Goal: Task Accomplishment & Management: Manage account settings

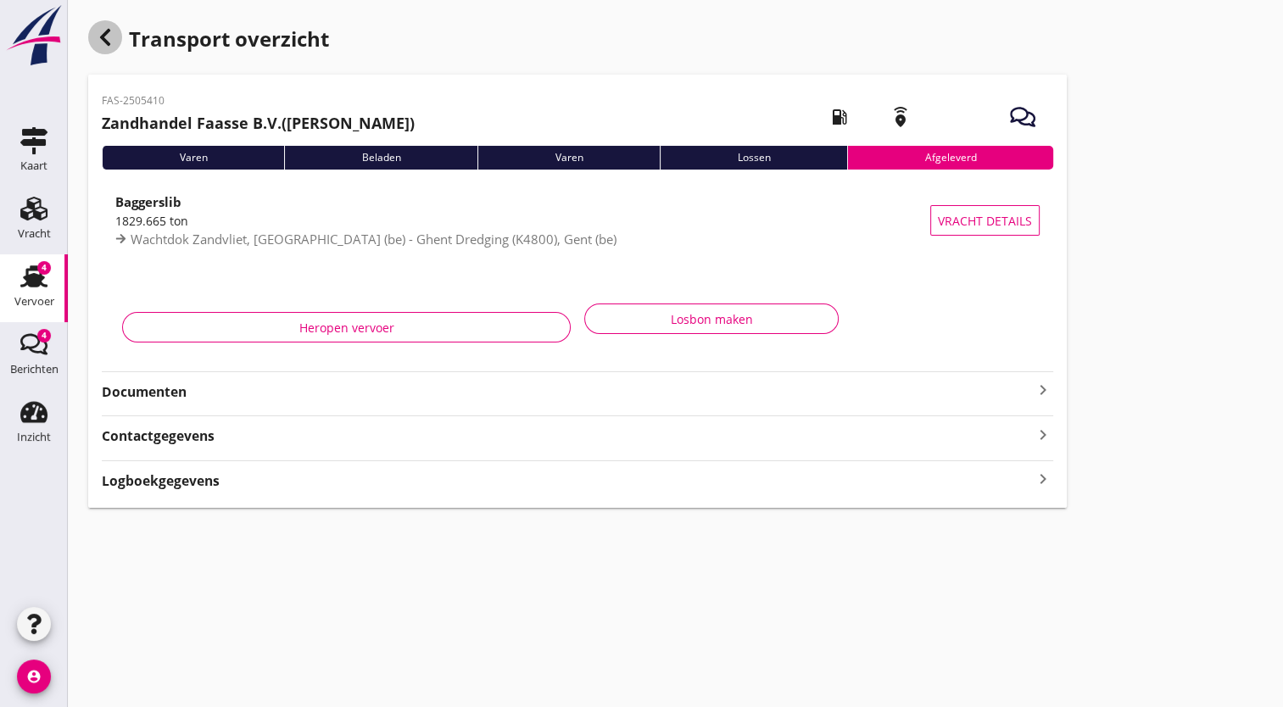
click at [107, 46] on icon "button" at bounding box center [105, 37] width 20 height 20
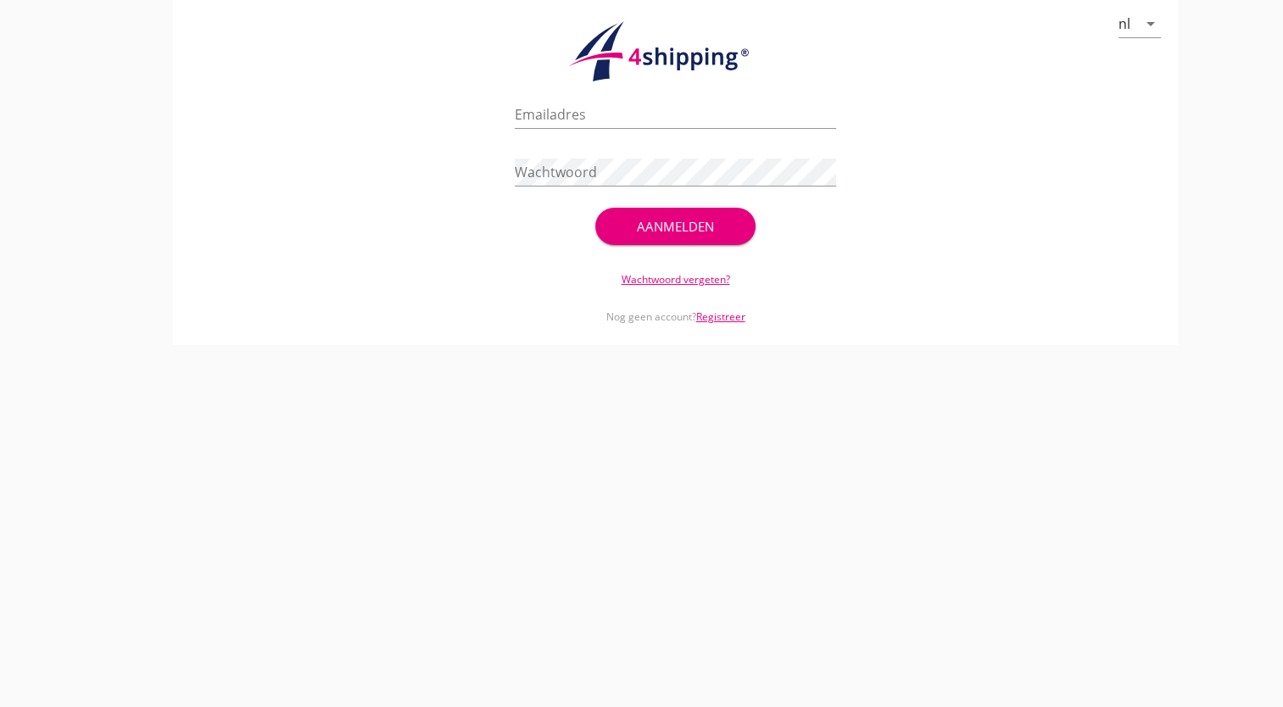
type input "[PERSON_NAME][EMAIL_ADDRESS][DOMAIN_NAME]"
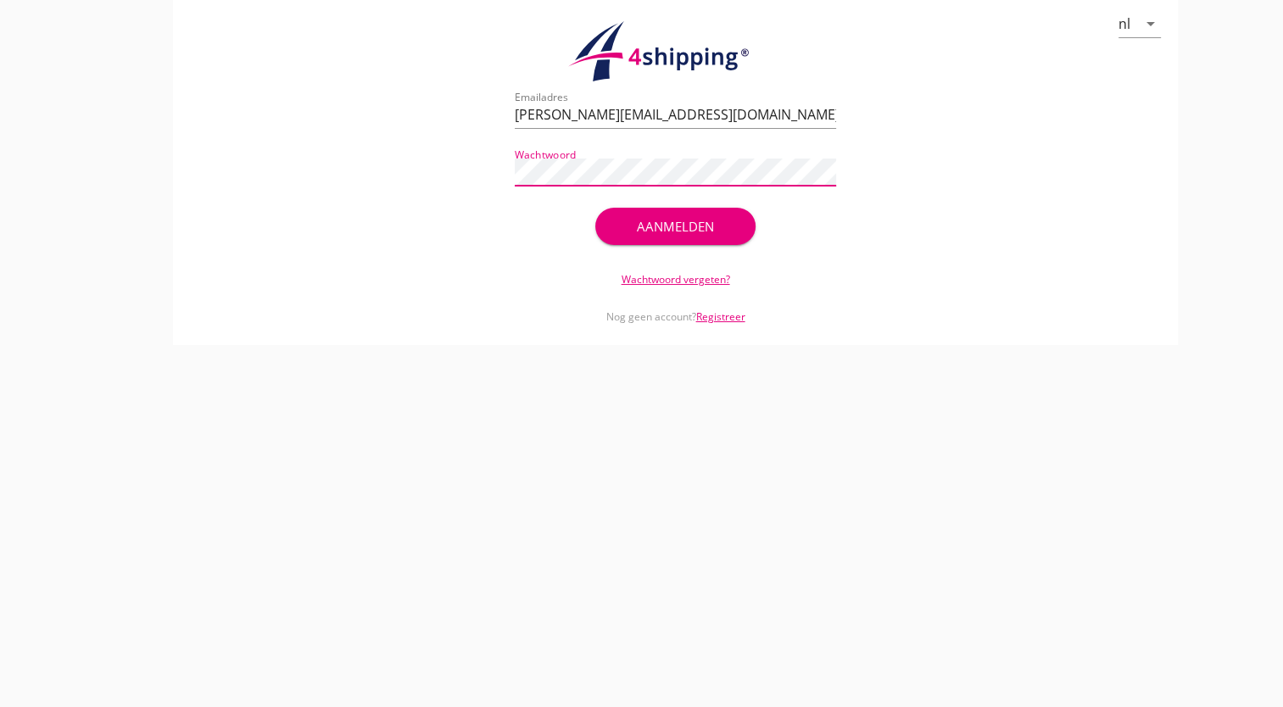
click at [648, 225] on div "Aanmelden" at bounding box center [675, 227] width 107 height 20
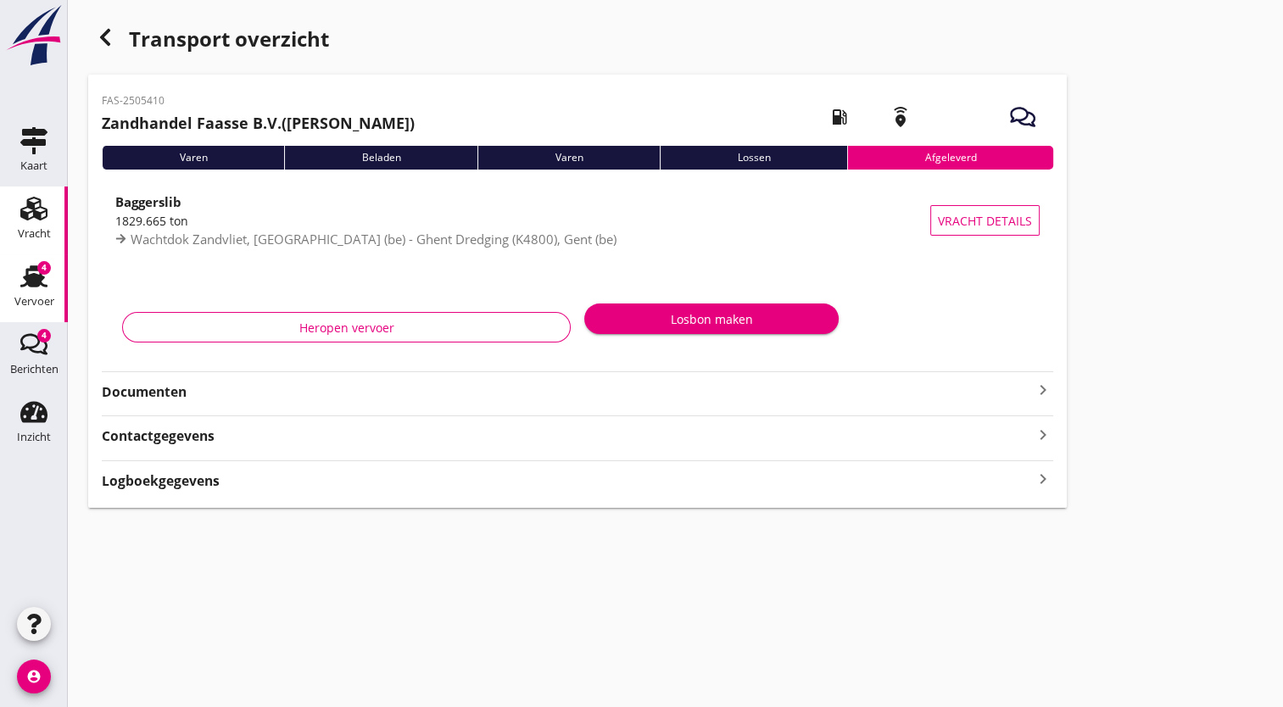
click at [34, 226] on div "Vracht" at bounding box center [34, 234] width 33 height 24
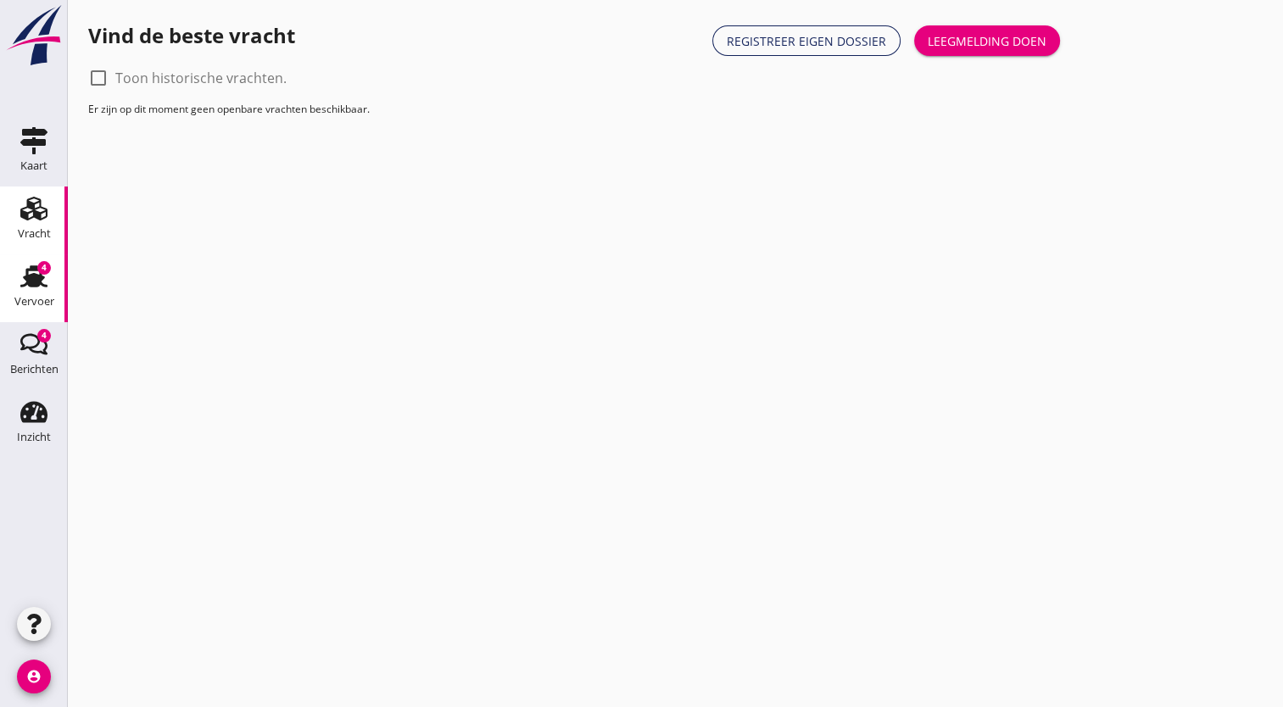
click at [34, 293] on div "Vervoer" at bounding box center [34, 302] width 40 height 24
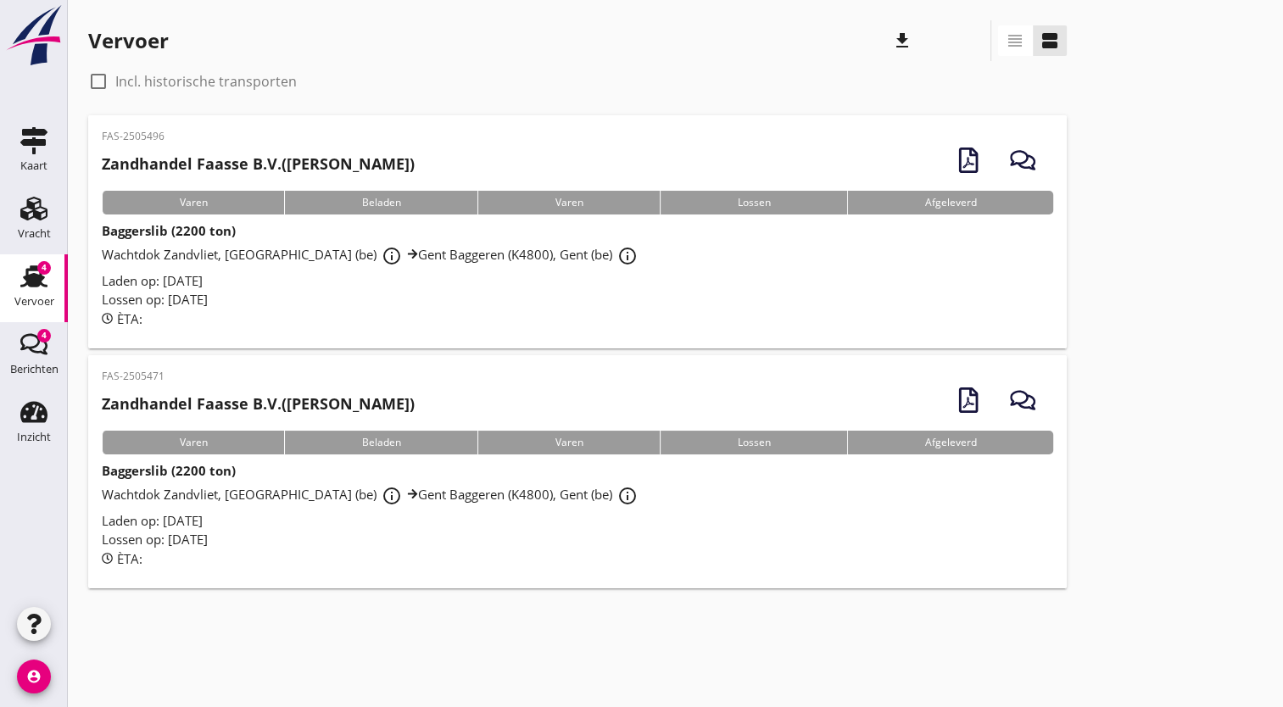
click at [207, 448] on div "Varen" at bounding box center [193, 443] width 182 height 24
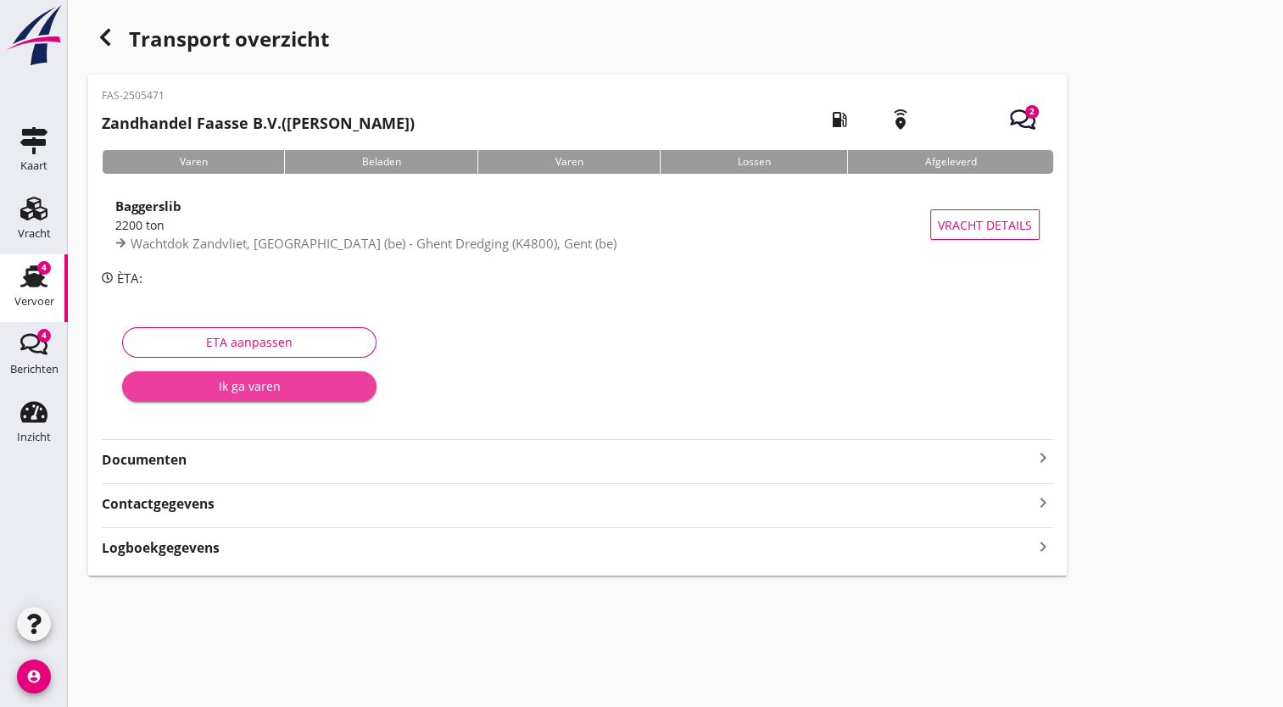
click at [253, 392] on font "Ik ga varen" at bounding box center [250, 386] width 62 height 18
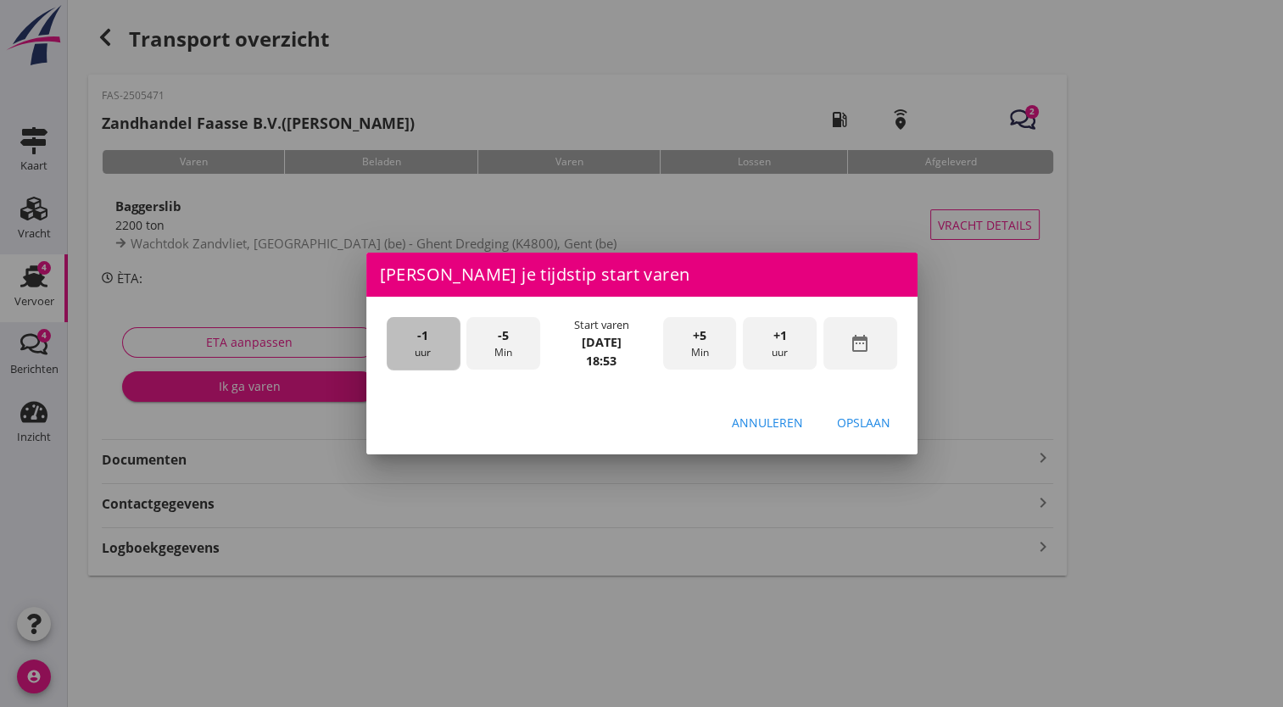
click at [421, 337] on span "-1" at bounding box center [422, 335] width 11 height 19
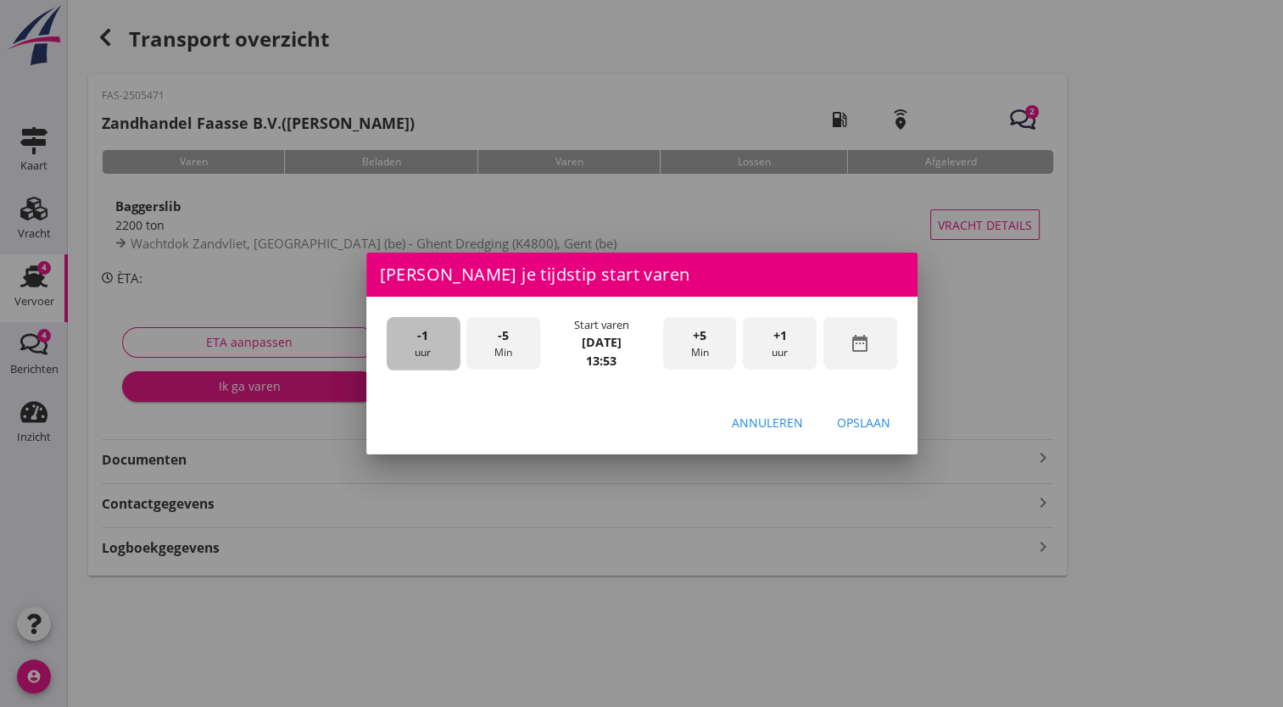
click at [421, 337] on span "-1" at bounding box center [422, 335] width 11 height 19
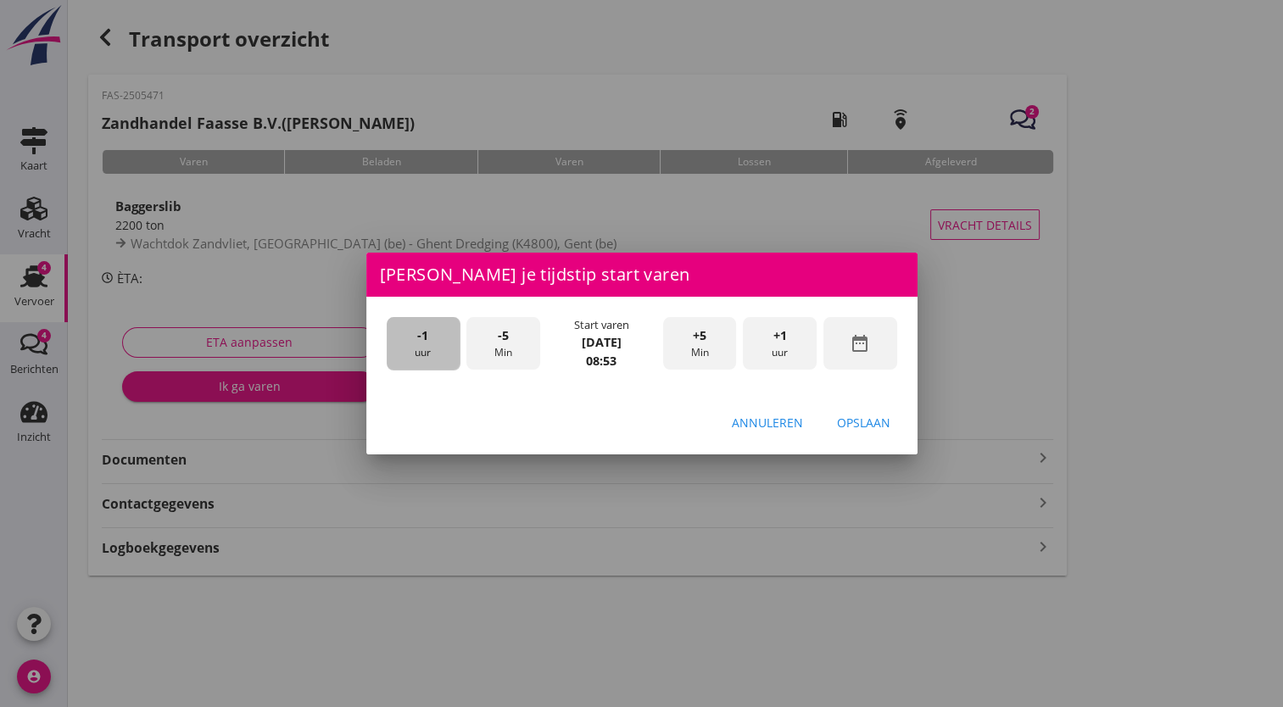
click at [421, 337] on span "-1" at bounding box center [422, 335] width 11 height 19
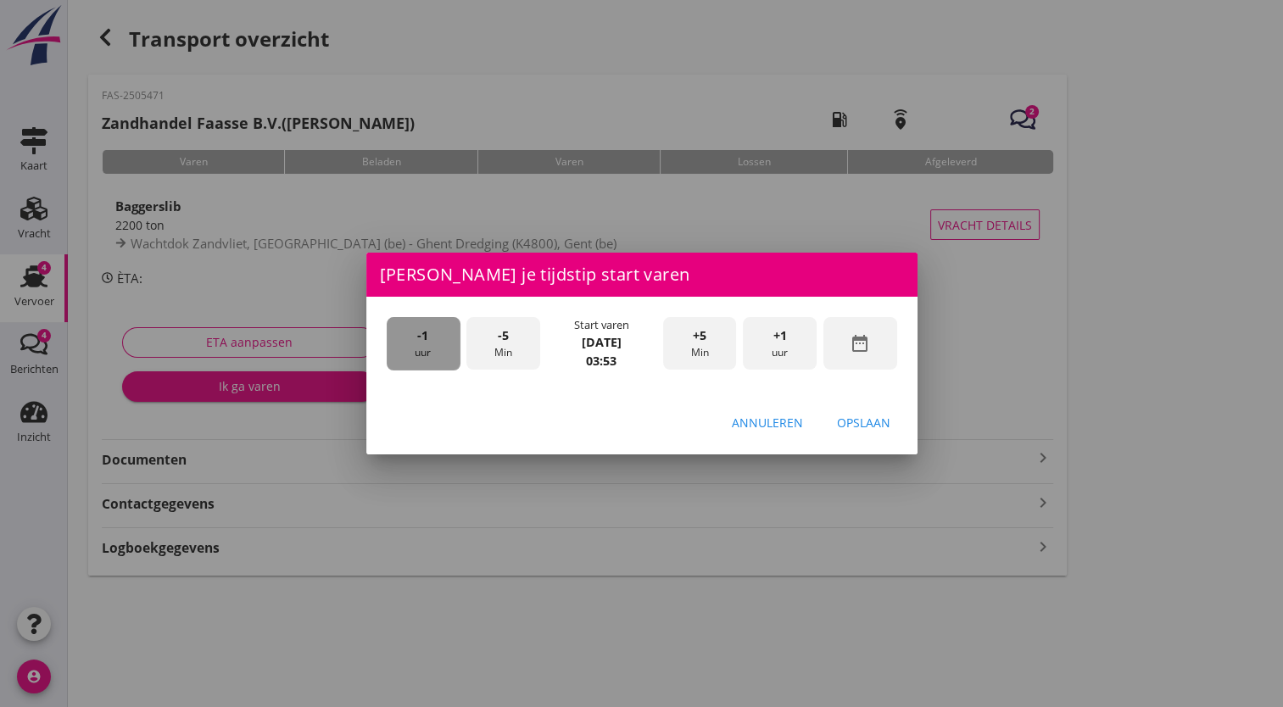
click at [421, 337] on span "-1" at bounding box center [422, 335] width 11 height 19
click at [777, 355] on font "uur" at bounding box center [780, 352] width 16 height 15
click at [501, 354] on font "Min" at bounding box center [503, 352] width 18 height 15
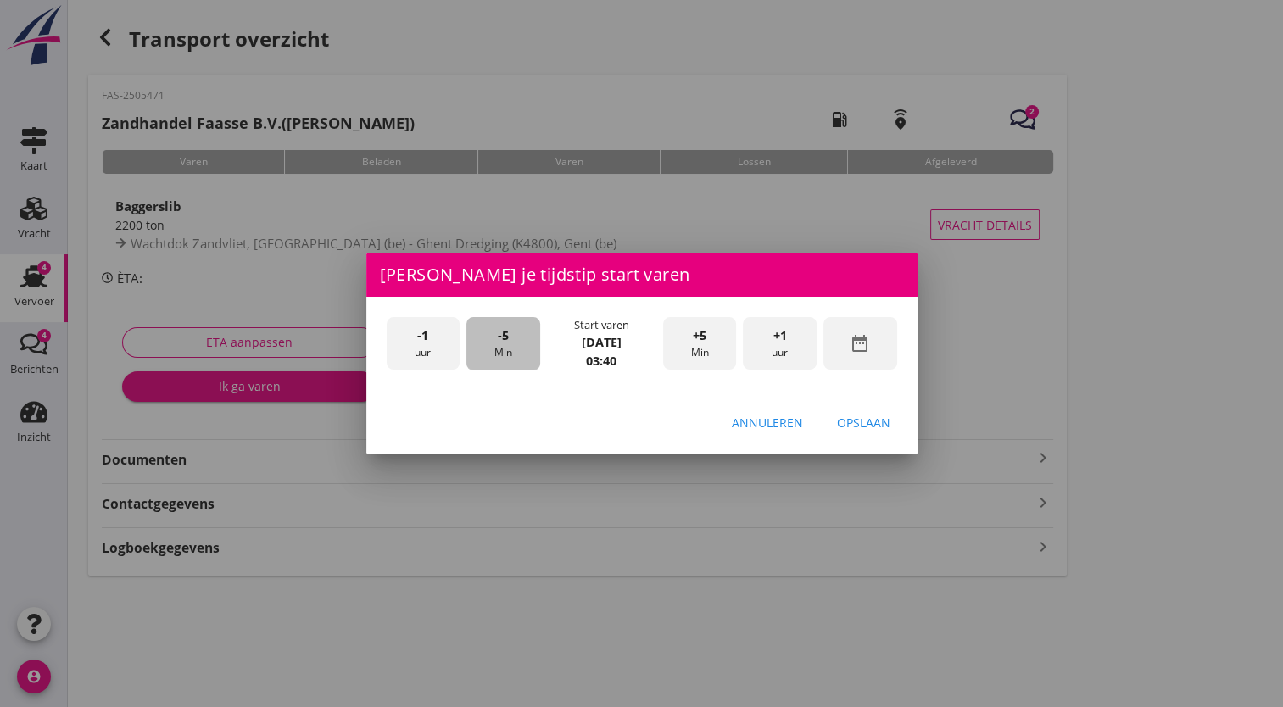
click at [501, 354] on font "Min" at bounding box center [503, 352] width 18 height 15
click at [862, 421] on div "Opslaan" at bounding box center [863, 423] width 53 height 18
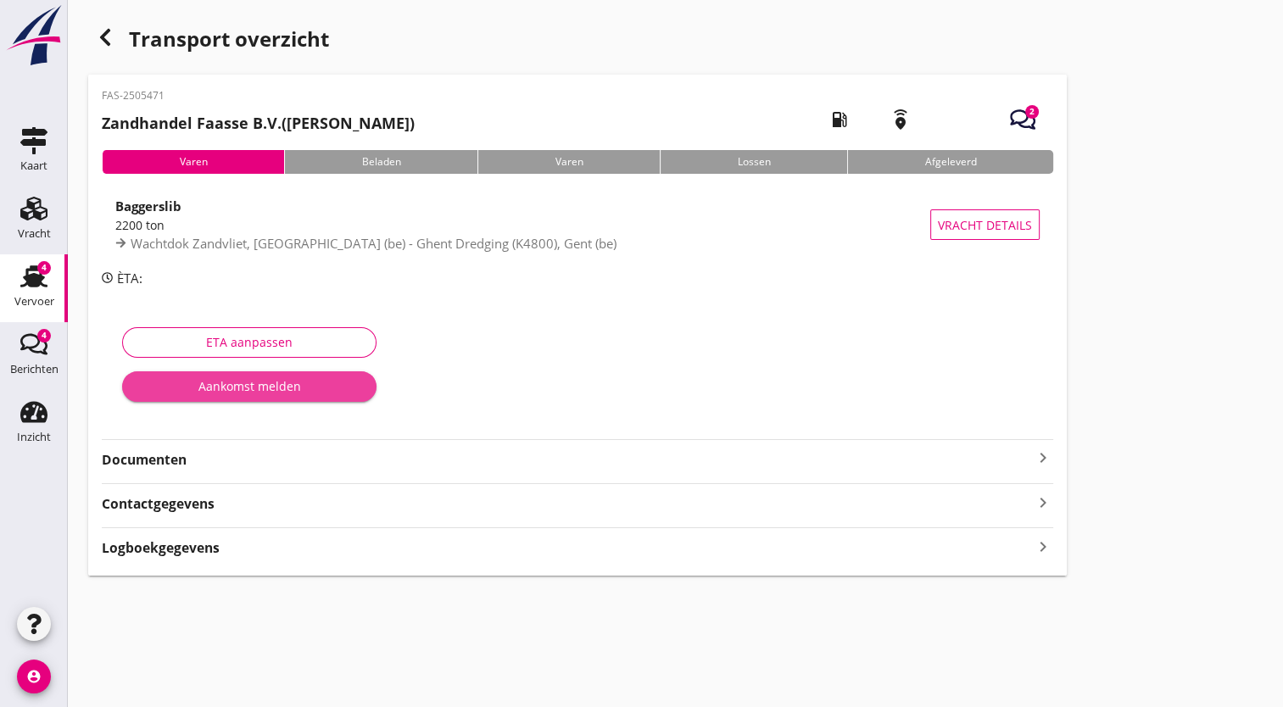
click at [258, 389] on font "Aankomst melden" at bounding box center [249, 386] width 103 height 18
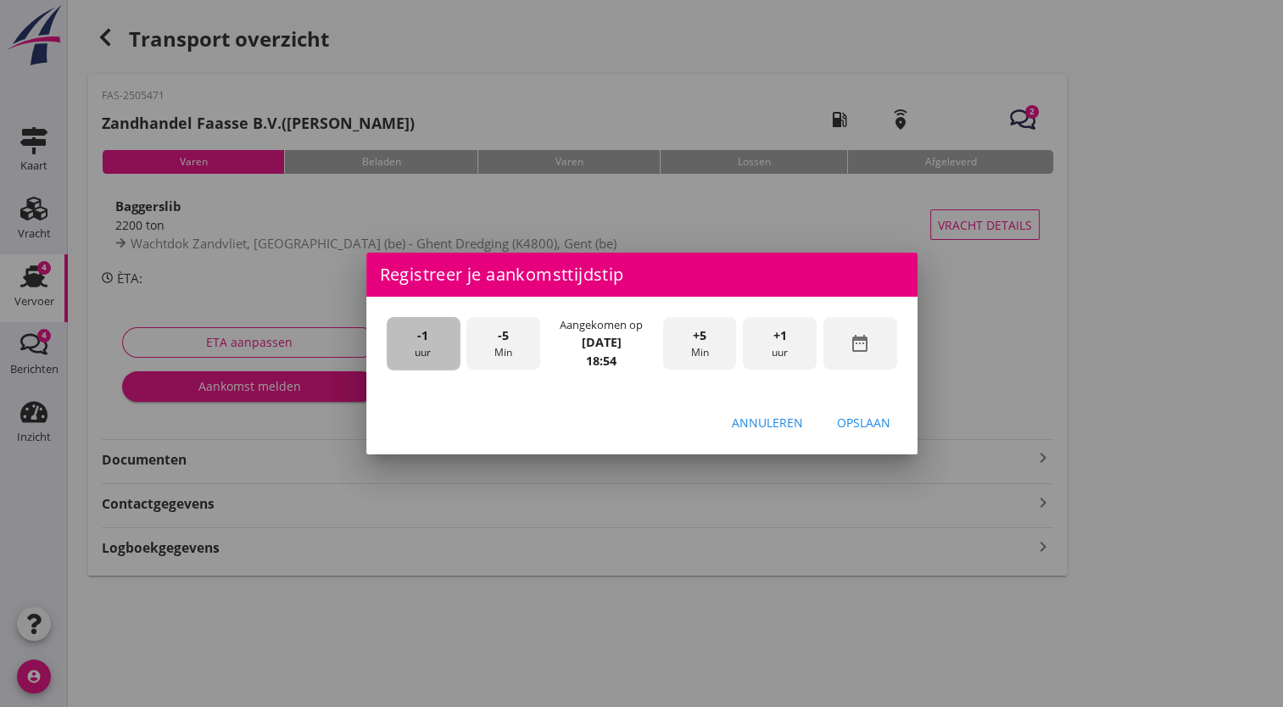
click at [426, 349] on font "uur" at bounding box center [423, 352] width 16 height 15
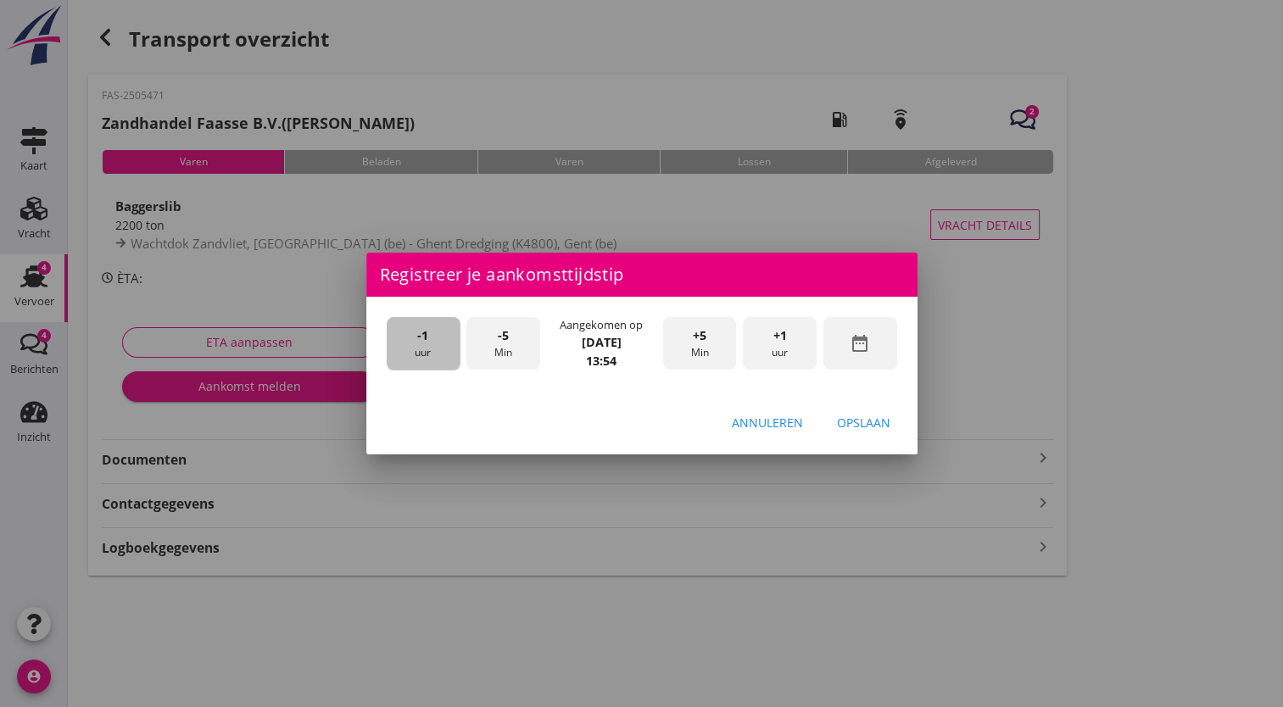
click at [426, 349] on font "uur" at bounding box center [423, 352] width 16 height 15
click at [496, 344] on div "-5 Min" at bounding box center [503, 343] width 74 height 53
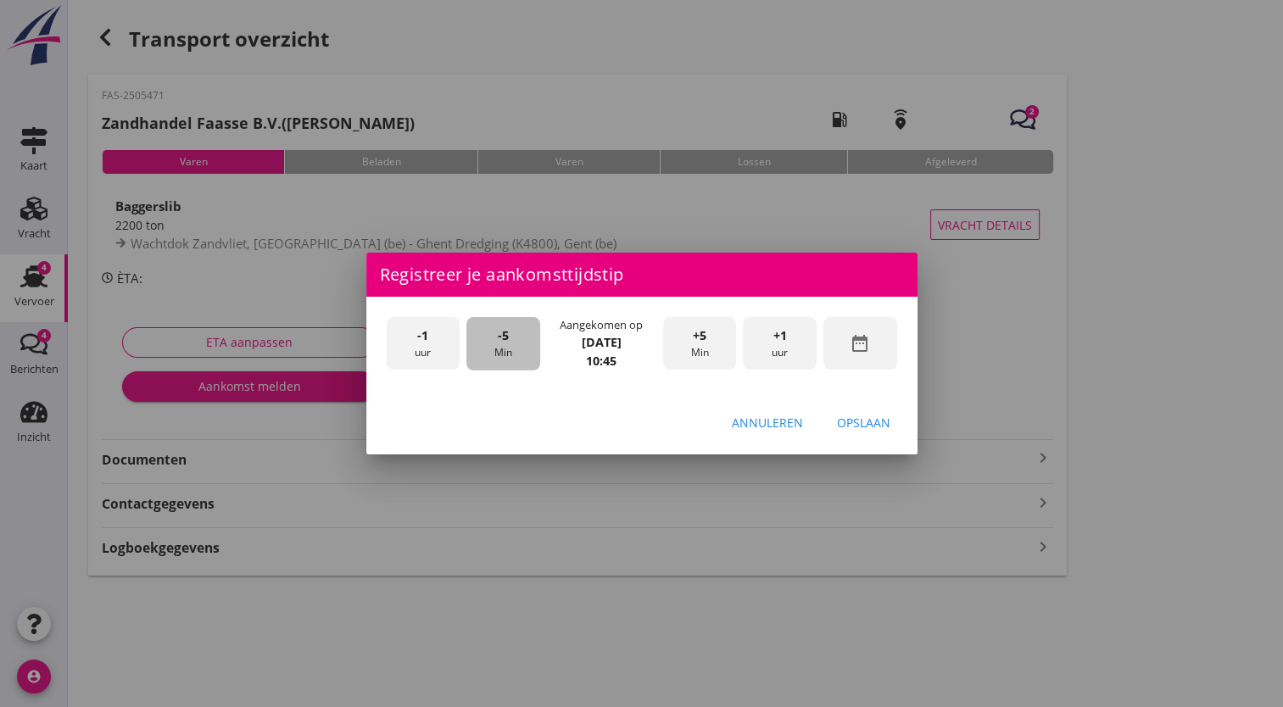
click at [496, 344] on div "-5 Min" at bounding box center [503, 343] width 74 height 53
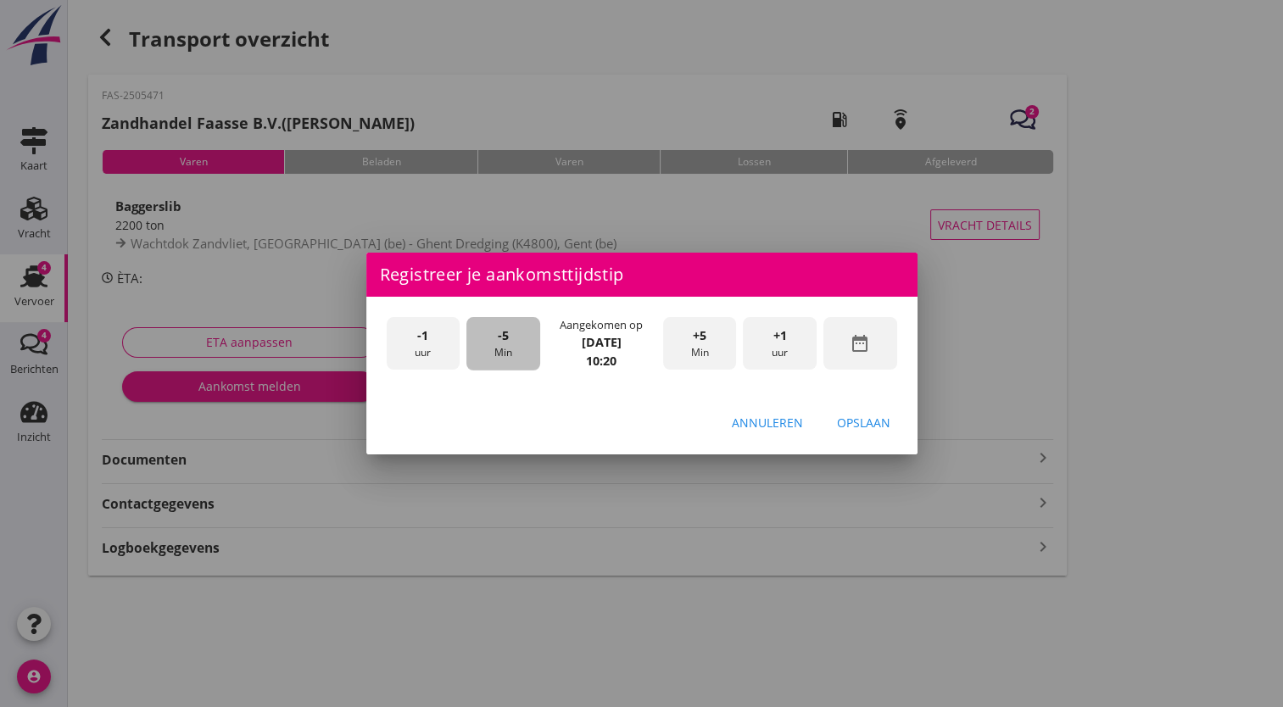
click at [496, 344] on div "-5 Min" at bounding box center [503, 343] width 74 height 53
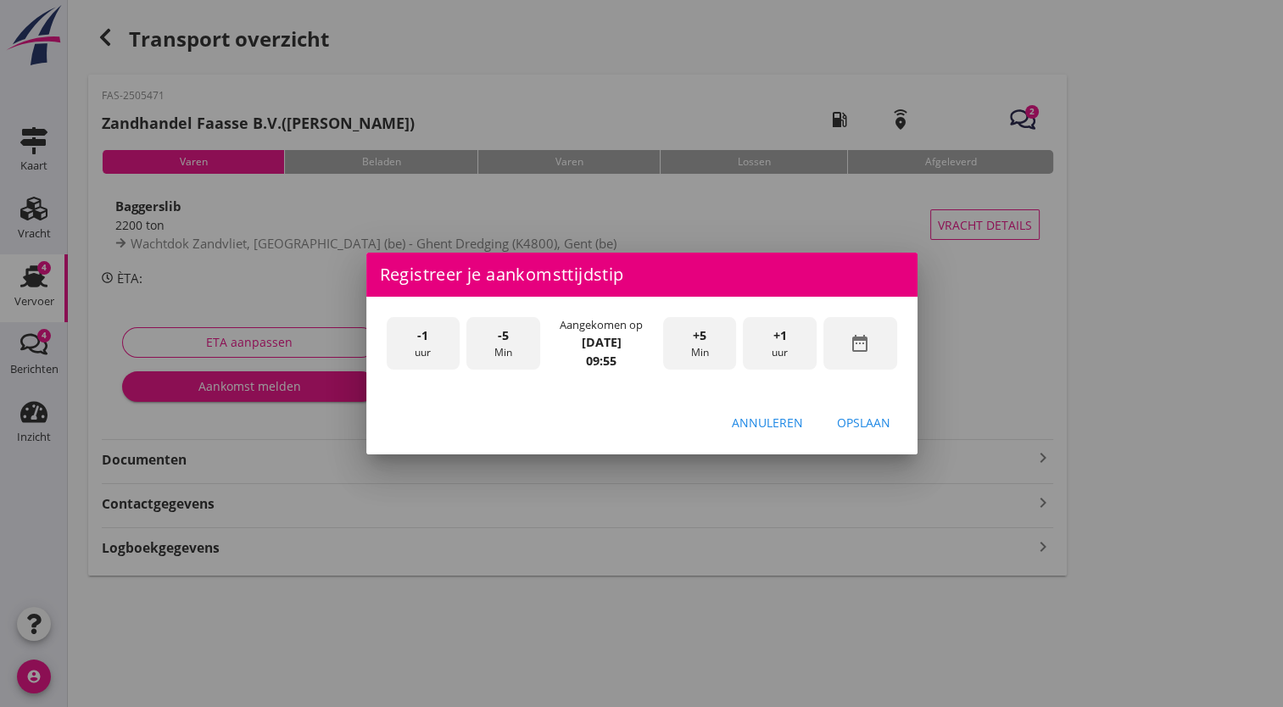
click at [690, 346] on font "Min" at bounding box center [699, 352] width 18 height 15
click at [879, 421] on div "Opslaan" at bounding box center [863, 423] width 53 height 18
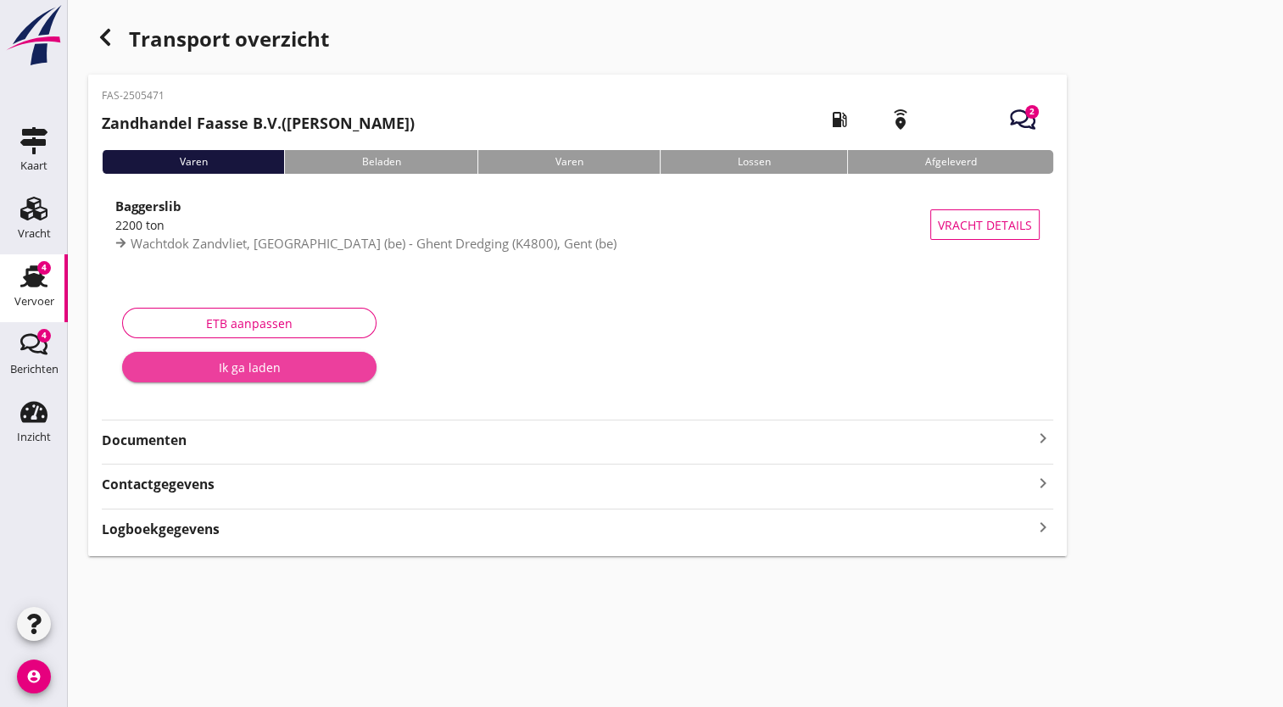
click at [298, 371] on div "Ik ga laden" at bounding box center [249, 368] width 227 height 18
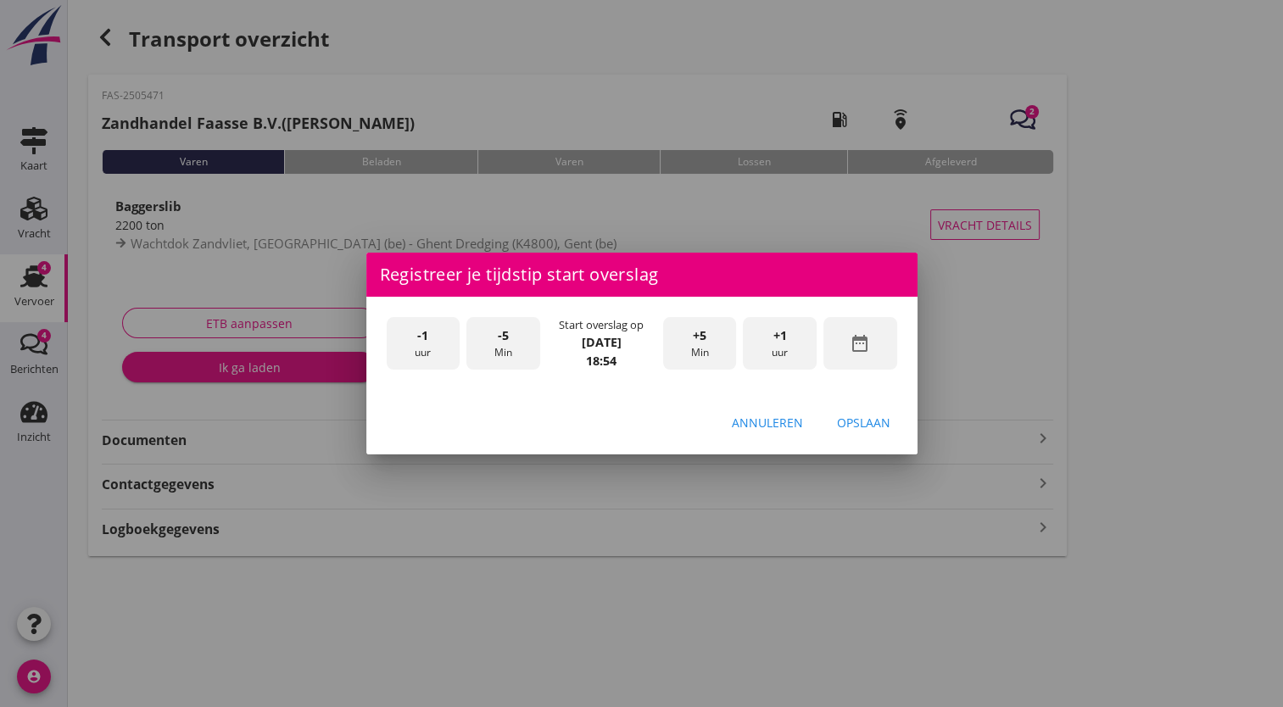
click at [775, 345] on font "uur" at bounding box center [780, 352] width 16 height 15
click at [415, 353] on font "uur" at bounding box center [423, 352] width 16 height 15
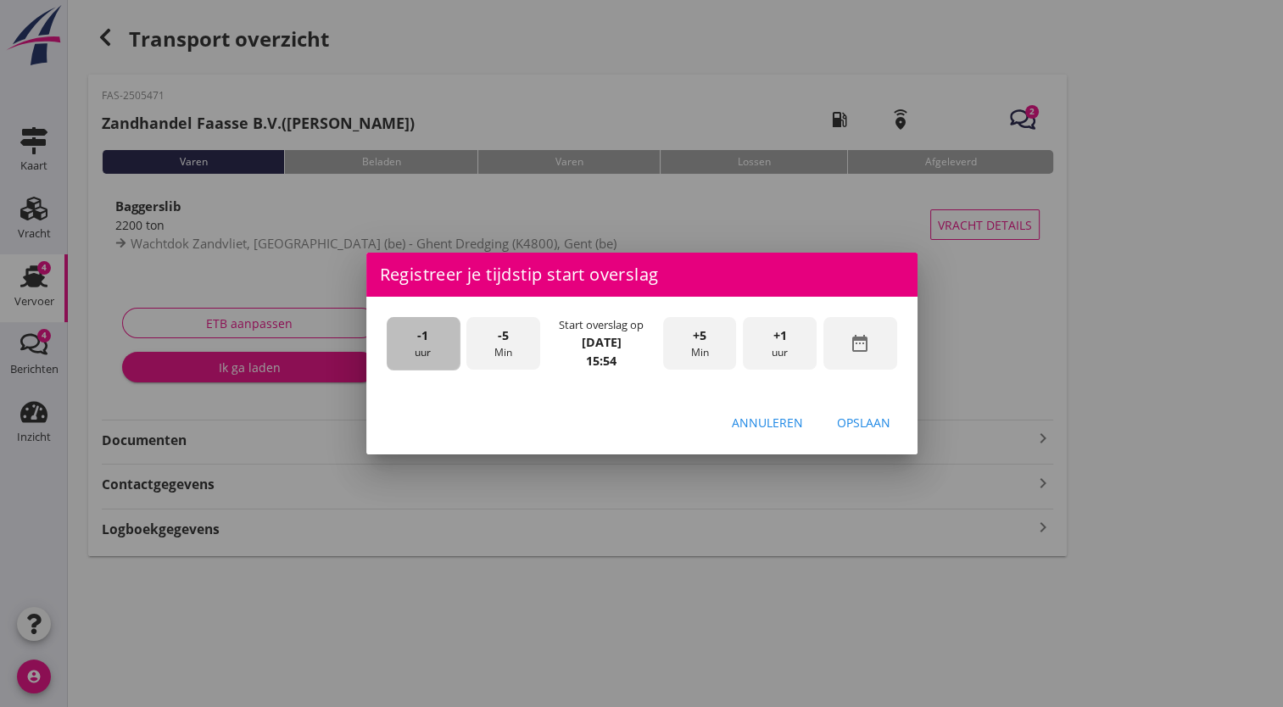
click at [415, 353] on font "uur" at bounding box center [423, 352] width 16 height 15
click at [859, 427] on div "Opslaan" at bounding box center [863, 423] width 53 height 18
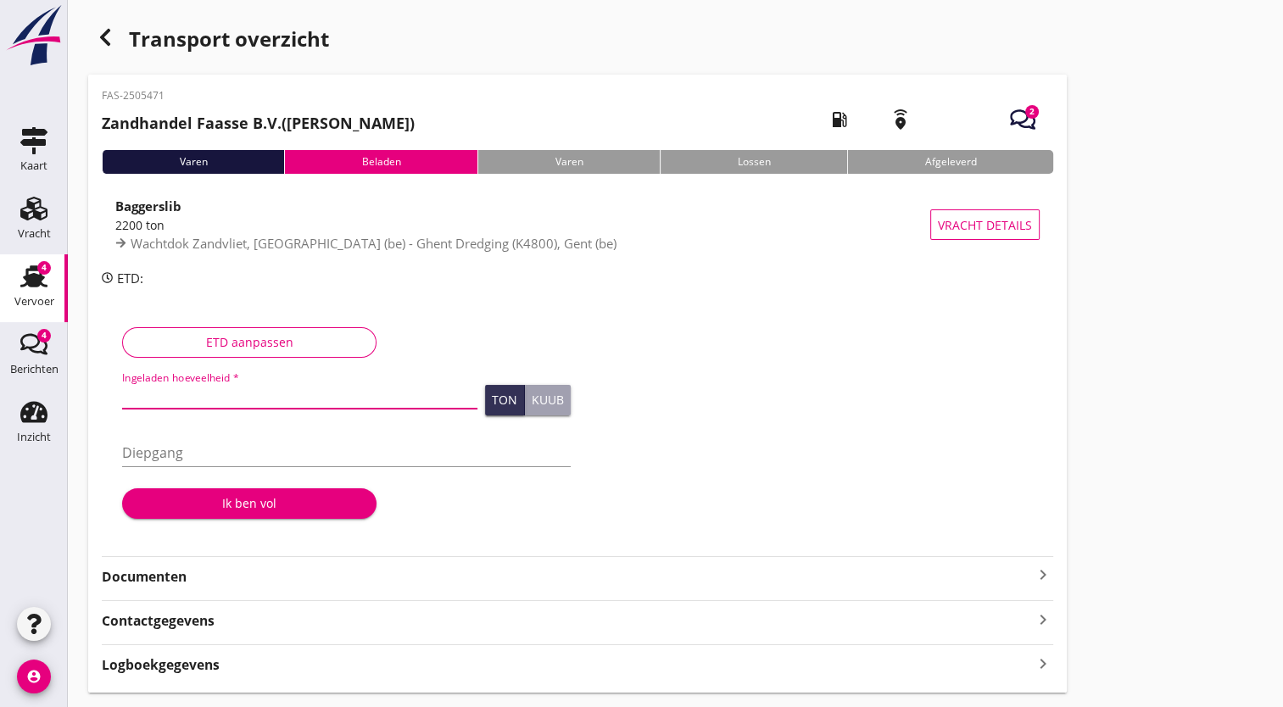
click at [181, 393] on input "Ingeladen hoeveelheid *" at bounding box center [299, 395] width 355 height 27
click at [126, 396] on input "1752.534" at bounding box center [299, 395] width 355 height 27
type input "1752.534"
click at [156, 438] on div "Diepgang" at bounding box center [346, 456] width 449 height 54
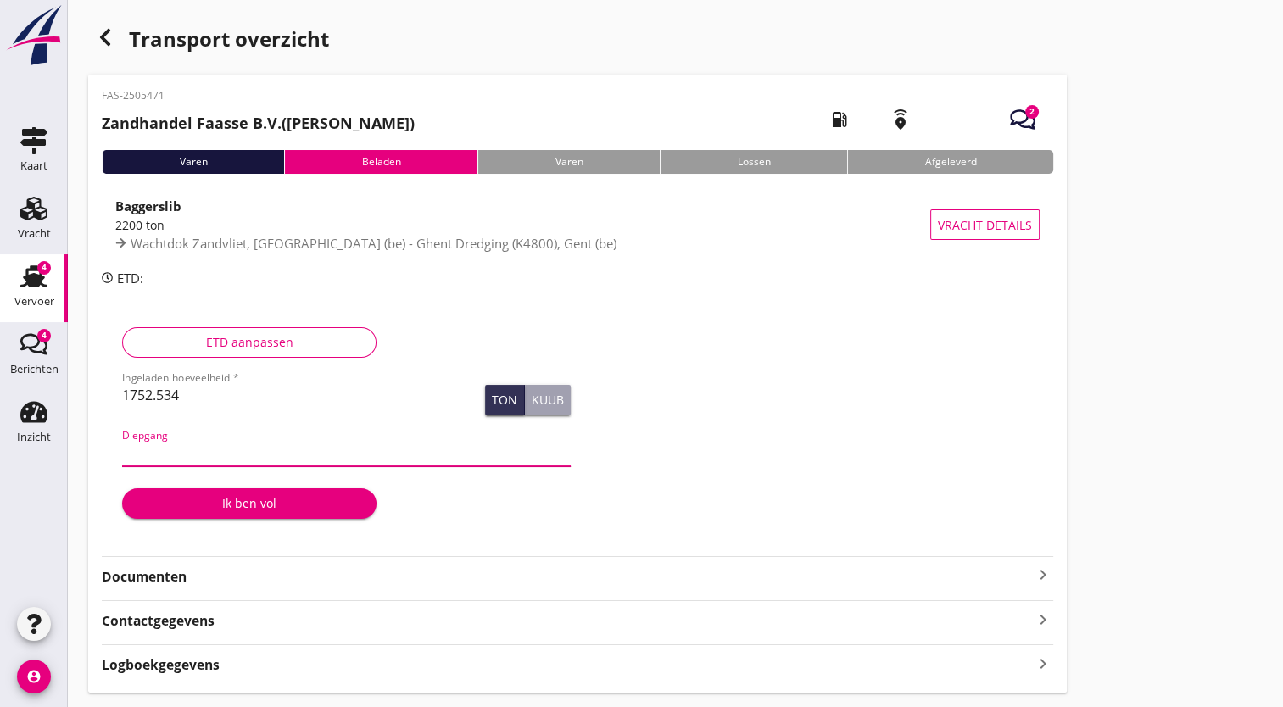
click at [153, 447] on input "Diepgang" at bounding box center [346, 452] width 449 height 27
type input "3"
type input "2"
type input "2.80"
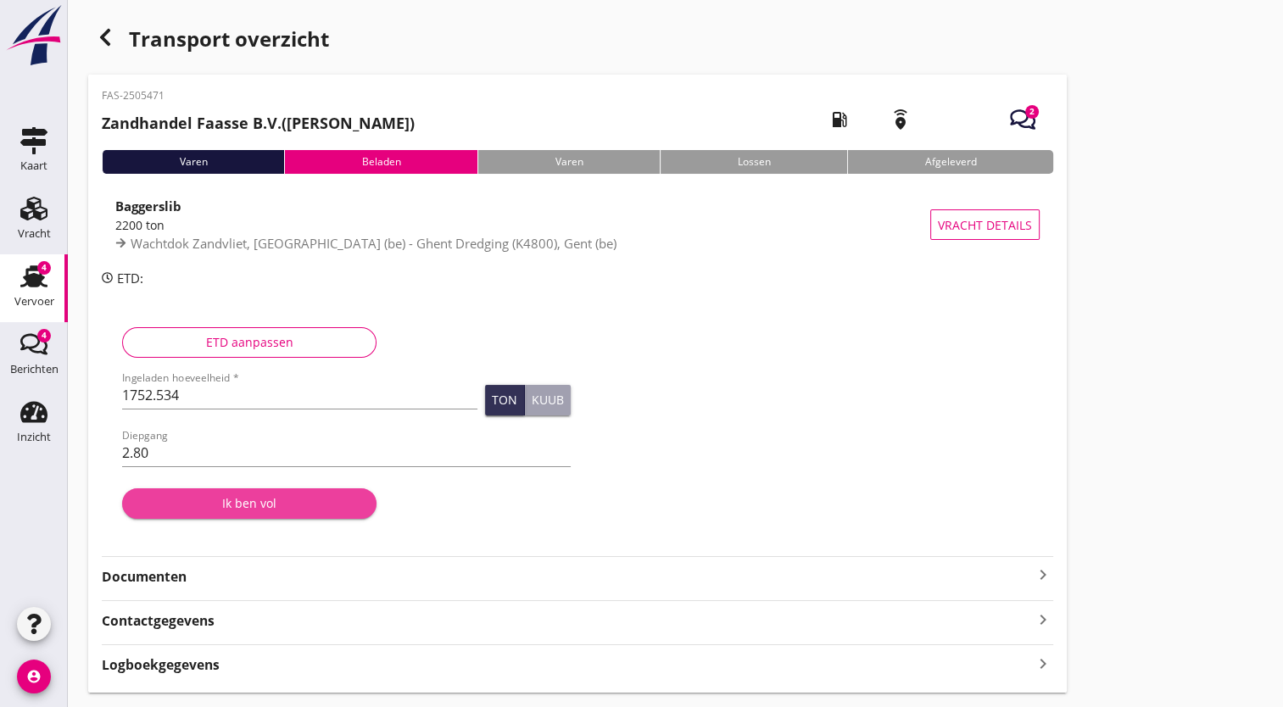
click at [214, 506] on div "Ik ben vol" at bounding box center [249, 503] width 227 height 18
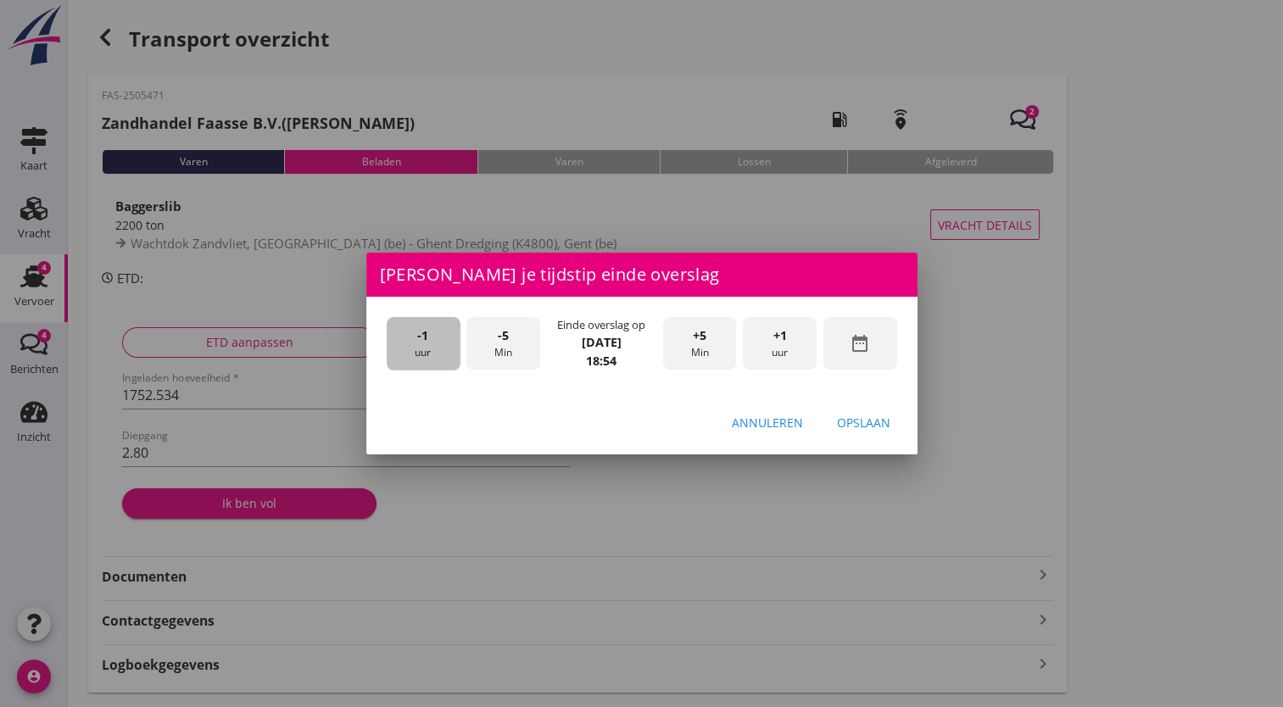
click at [426, 352] on font "uur" at bounding box center [423, 352] width 16 height 15
click at [500, 344] on span "-5" at bounding box center [503, 335] width 11 height 19
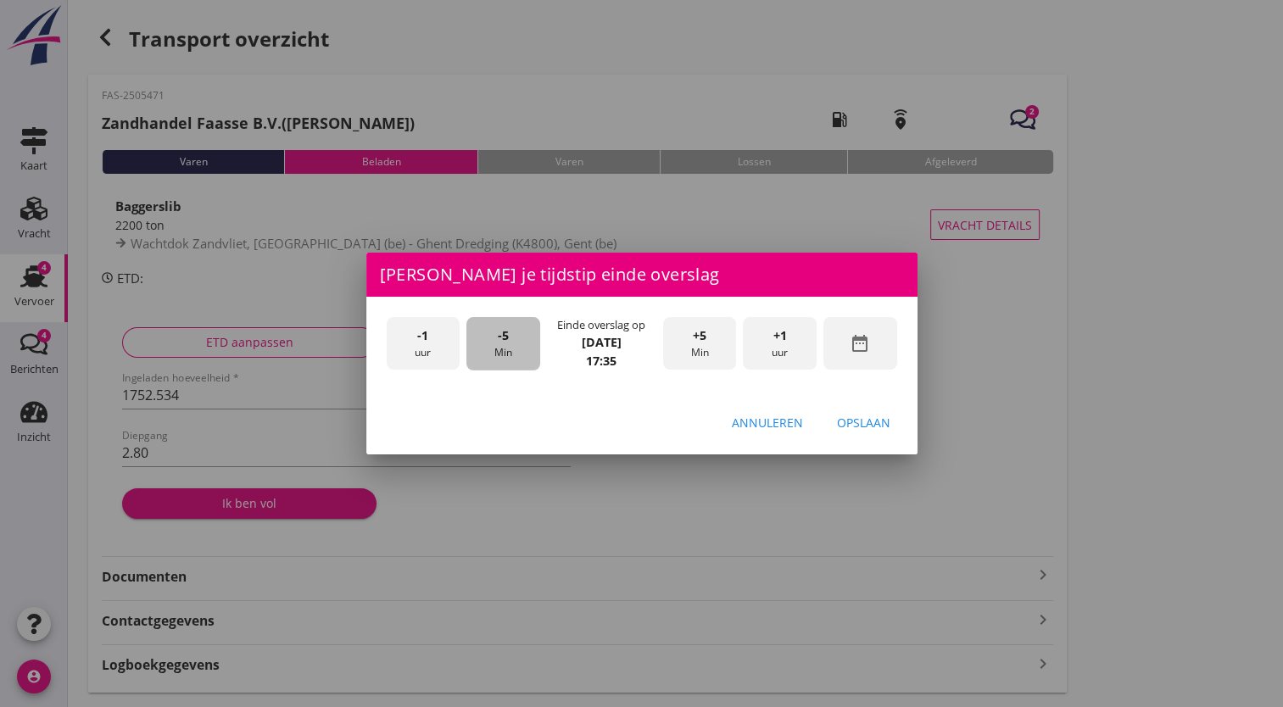
click at [500, 344] on span "-5" at bounding box center [503, 335] width 11 height 19
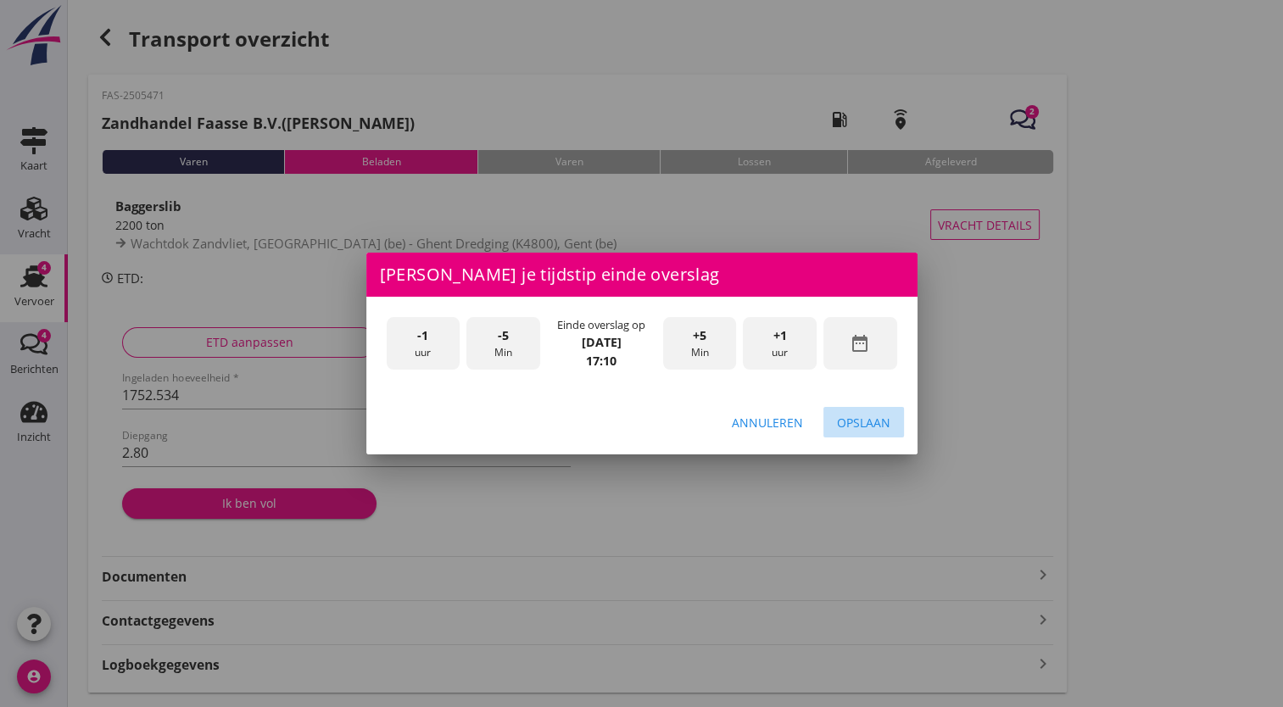
click at [860, 424] on div "Opslaan" at bounding box center [863, 423] width 53 height 18
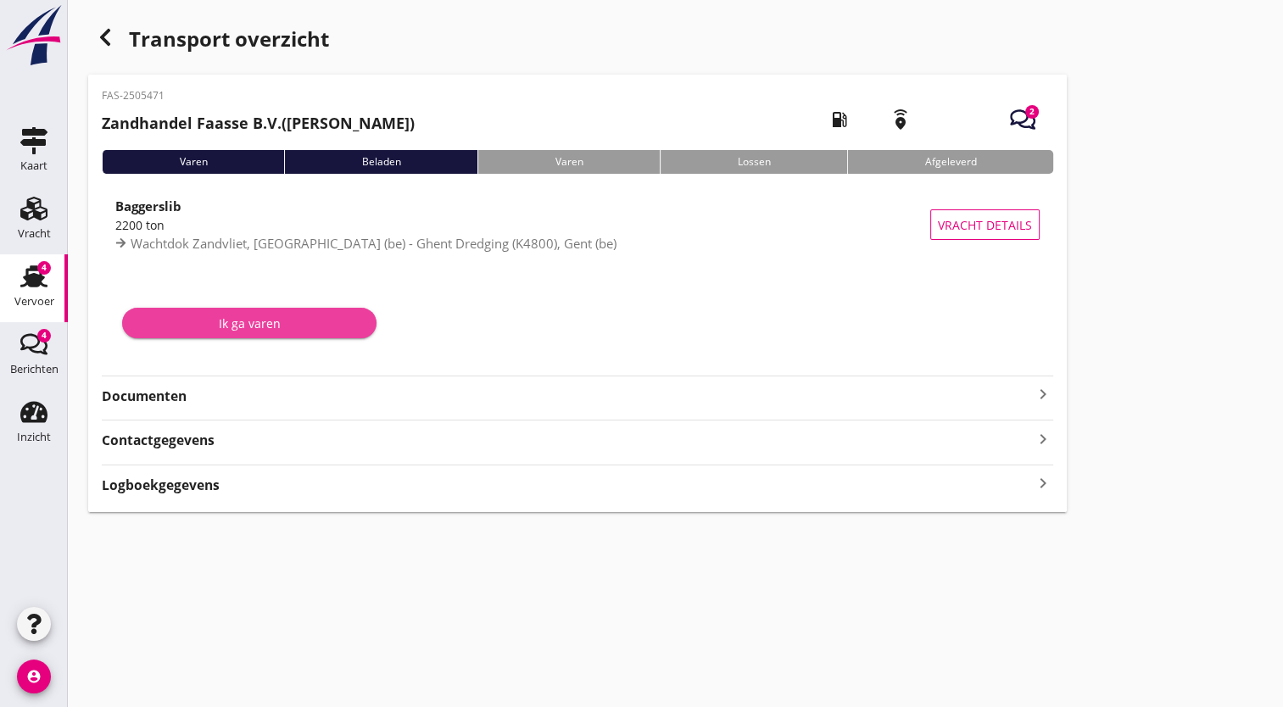
click at [241, 317] on font "Ik ga varen" at bounding box center [250, 324] width 62 height 18
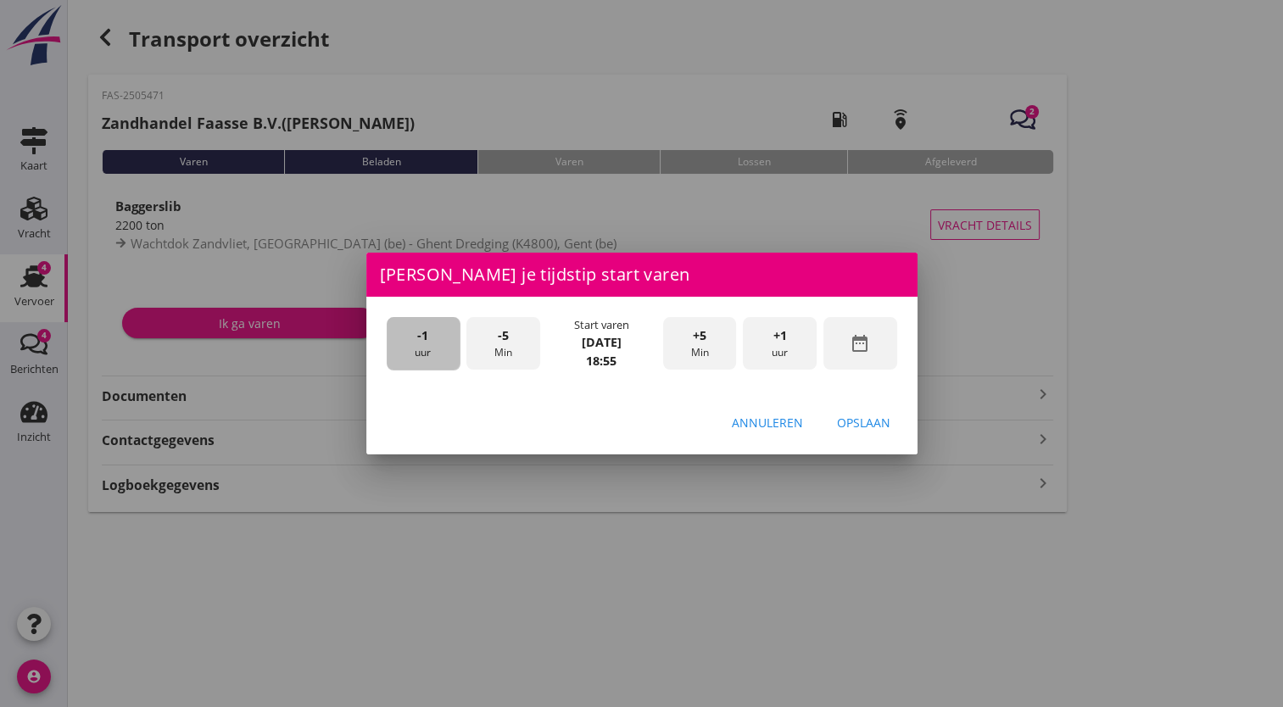
click at [421, 351] on font "uur" at bounding box center [423, 352] width 16 height 15
click at [483, 350] on div "-5 Min" at bounding box center [503, 343] width 74 height 53
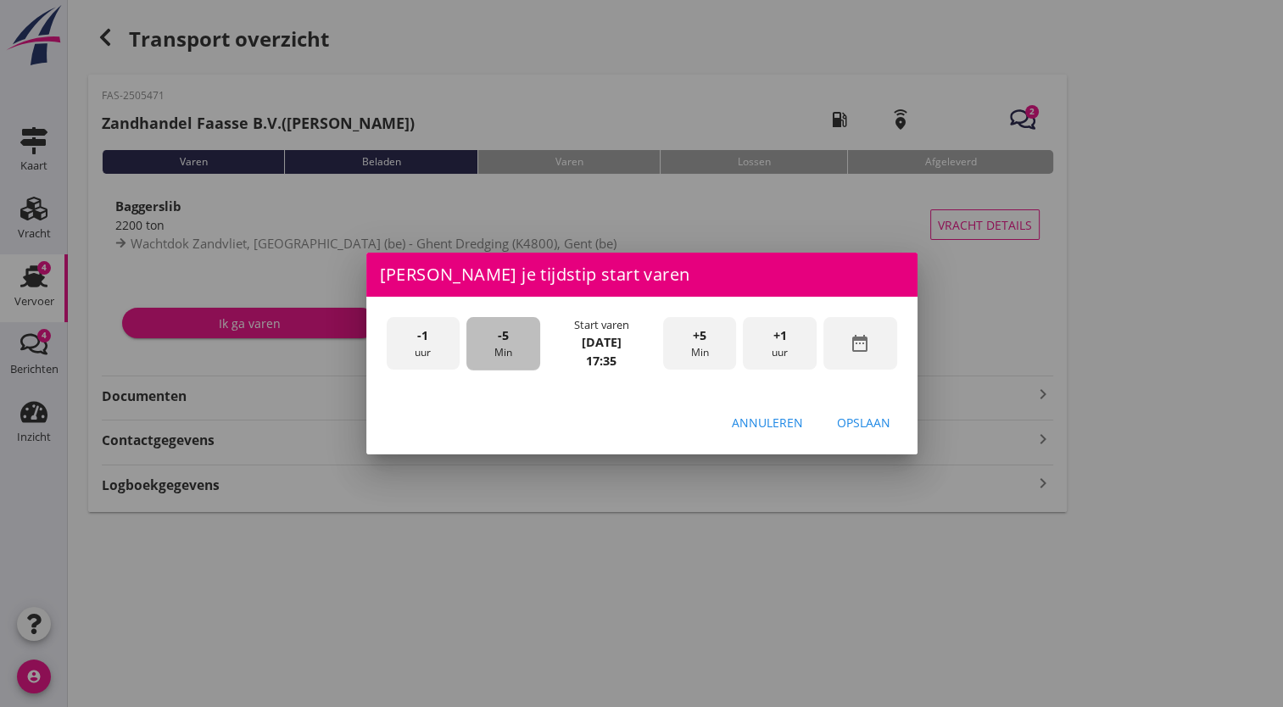
click at [483, 350] on div "-5 Min" at bounding box center [503, 343] width 74 height 53
click at [864, 421] on div "Opslaan" at bounding box center [863, 423] width 53 height 18
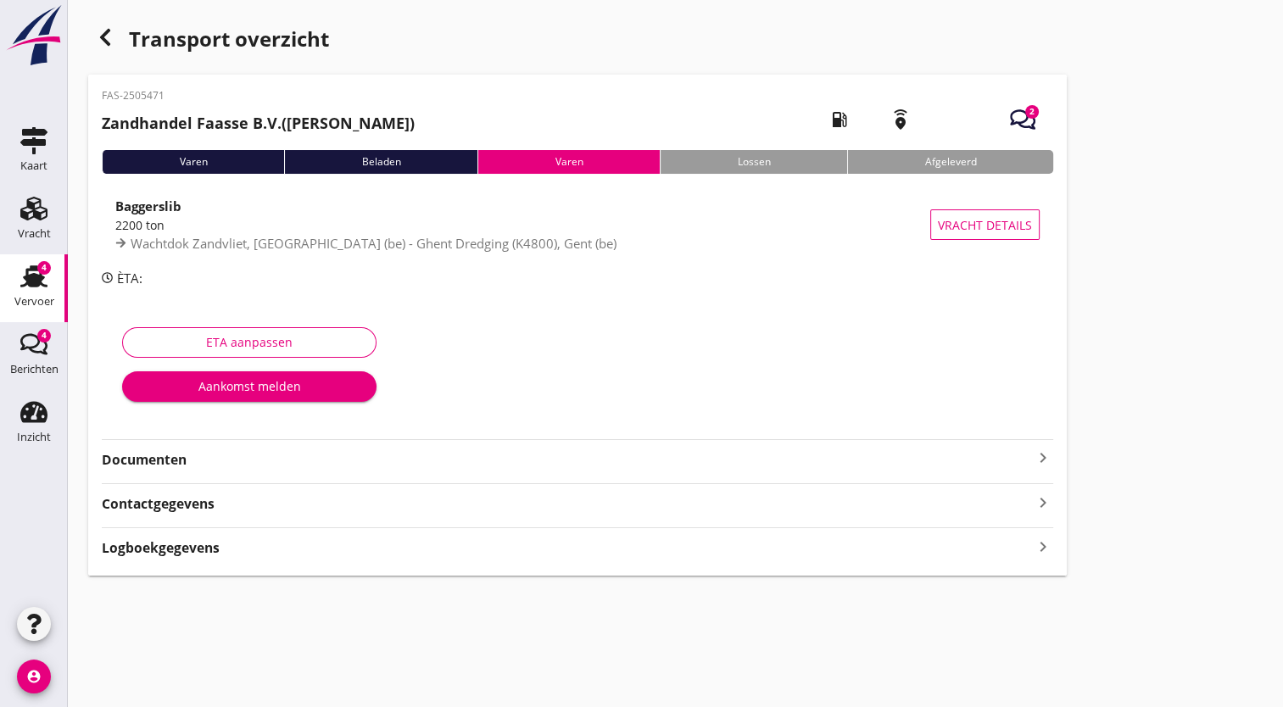
click at [604, 457] on strong "Documenten" at bounding box center [567, 460] width 931 height 20
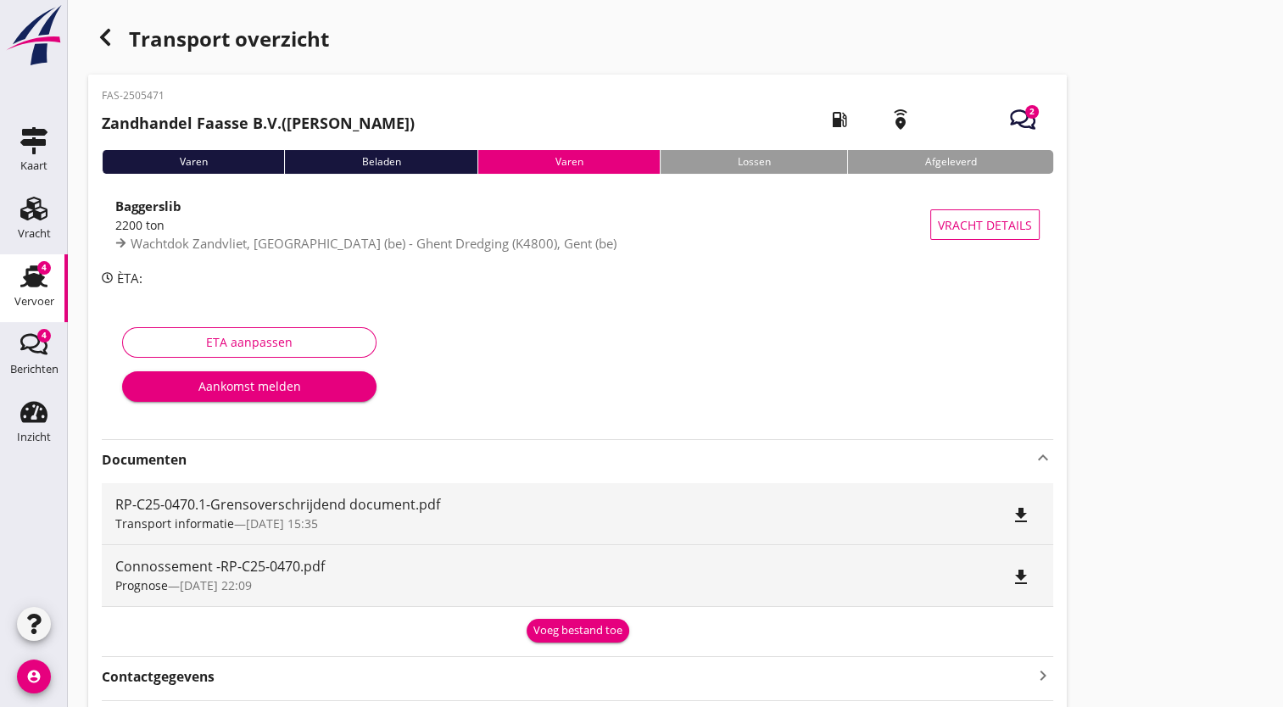
click at [552, 585] on div "Prognose — [DATE] 22:09" at bounding box center [490, 586] width 751 height 18
click at [1017, 583] on icon "file_download" at bounding box center [1021, 577] width 20 height 20
click at [1028, 518] on icon "file_download" at bounding box center [1021, 515] width 20 height 20
click at [353, 488] on div "RP-C25-0470.1-Grensoverschrijdend document.pdf Transport informatie — [DATE] 15…" at bounding box center [490, 513] width 751 height 61
click at [349, 505] on div "RP-C25-0470.1-Grensoverschrijdend document.pdf" at bounding box center [490, 504] width 751 height 20
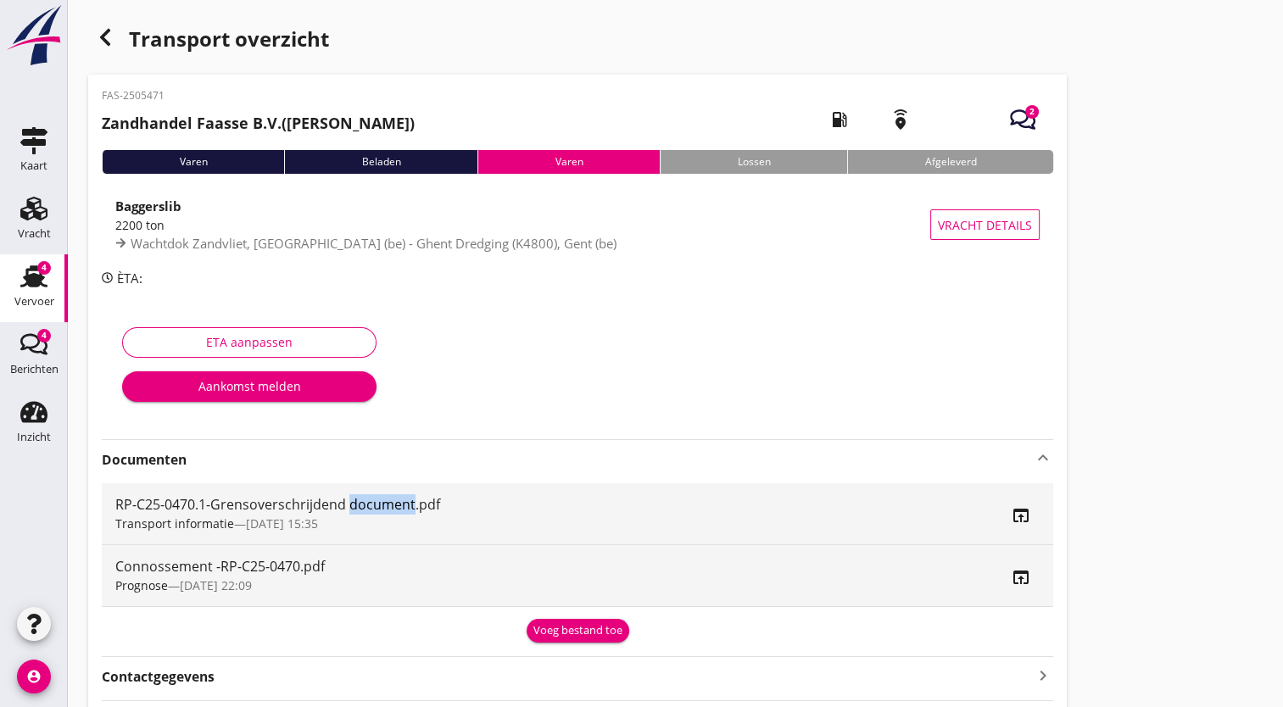
click at [349, 505] on div "RP-C25-0470.1-Grensoverschrijdend document.pdf" at bounding box center [490, 504] width 751 height 20
click at [1027, 516] on icon "open_in_browser" at bounding box center [1021, 515] width 20 height 20
click at [1102, 176] on div "Transport overzicht FAS-2505471 Zandhandel Faasse B.V. ([PERSON_NAME]) local_ga…" at bounding box center [675, 384] width 1215 height 769
click at [568, 629] on div "Voeg bestand toe" at bounding box center [577, 630] width 89 height 17
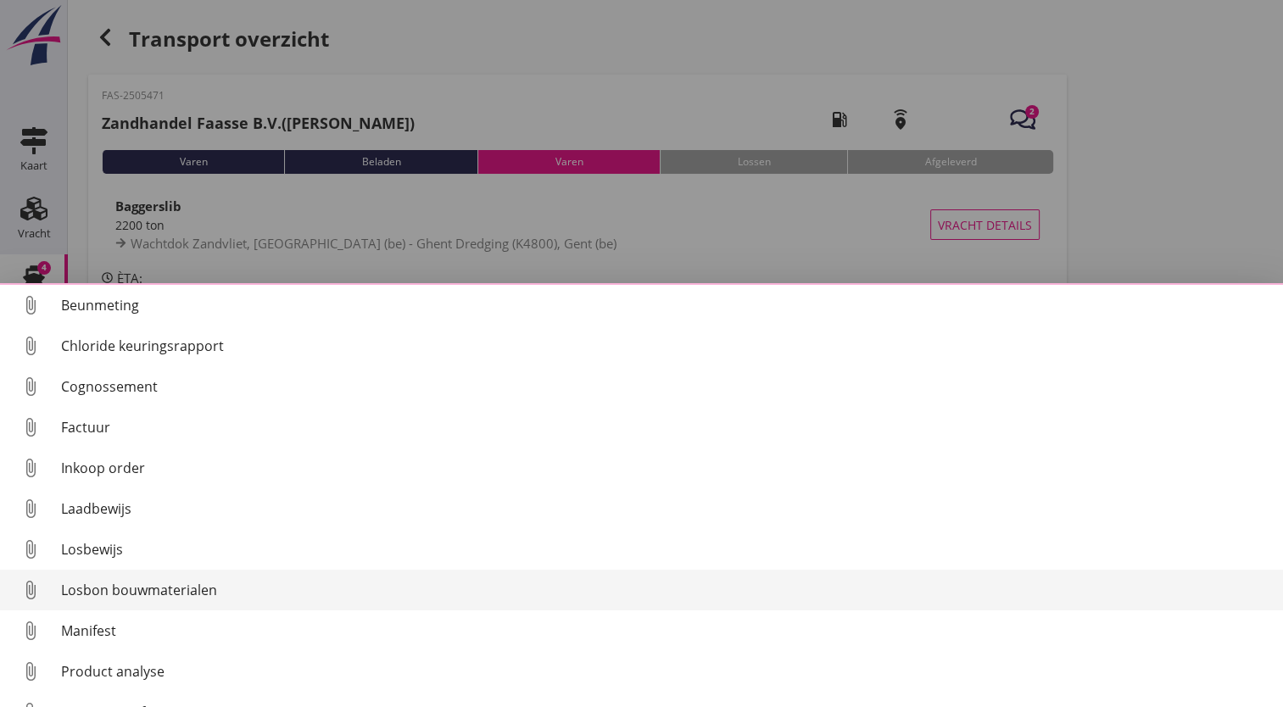
drag, startPoint x: 568, startPoint y: 629, endPoint x: 587, endPoint y: 575, distance: 57.4
click at [587, 575] on div "attach_file Beunmeting attach_file Chloride keuringsrapport attach_file Cognoss…" at bounding box center [641, 495] width 1283 height 424
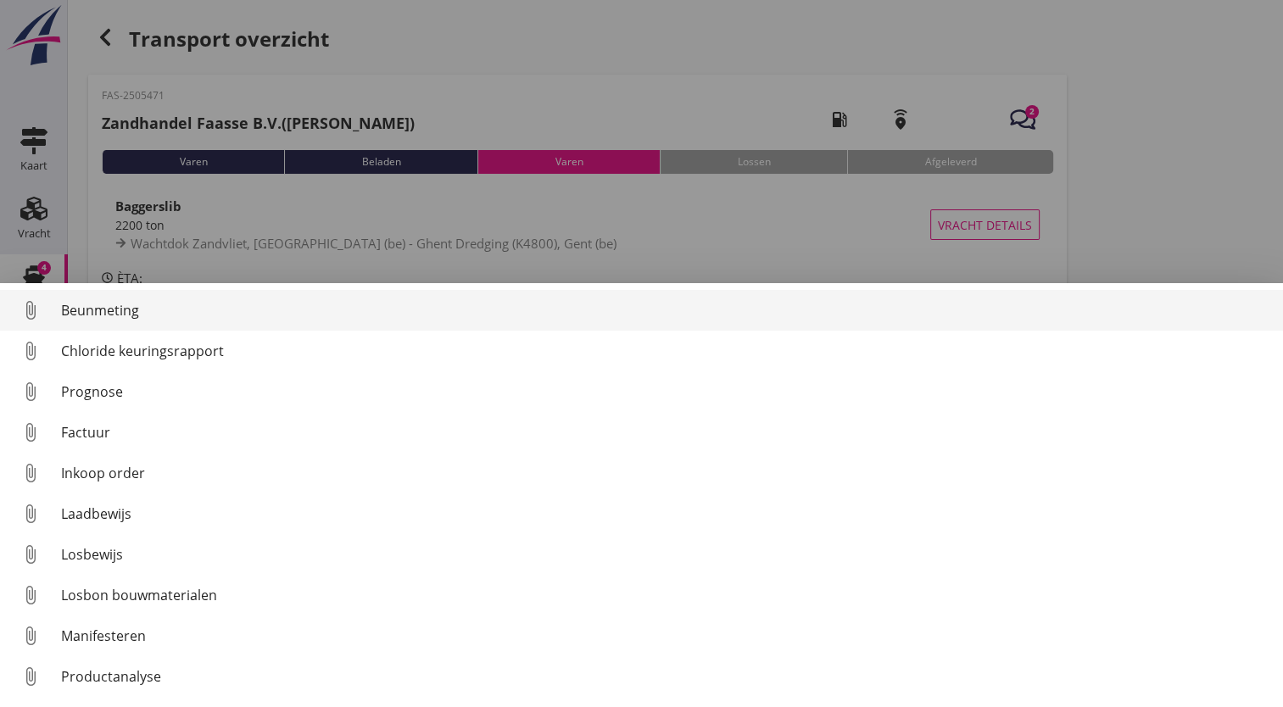
click at [113, 309] on div "Beunmeting" at bounding box center [665, 310] width 1208 height 20
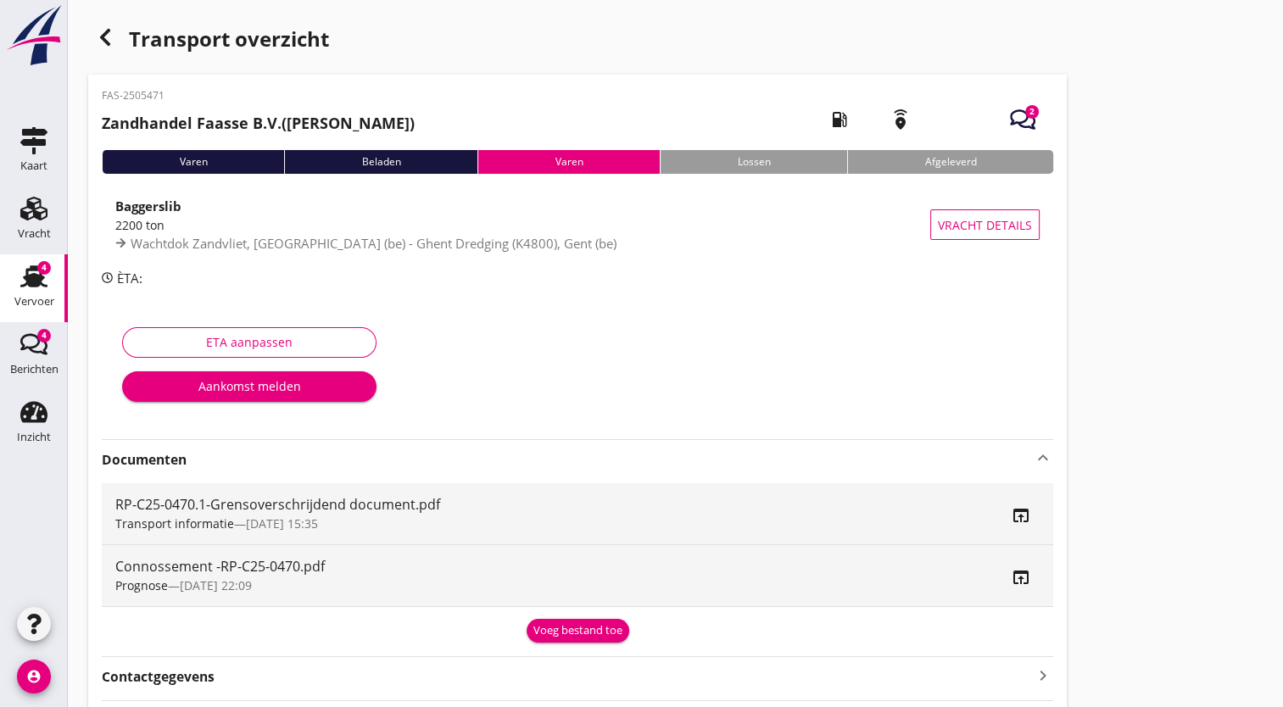
click at [583, 629] on div "Voeg bestand toe" at bounding box center [577, 630] width 89 height 17
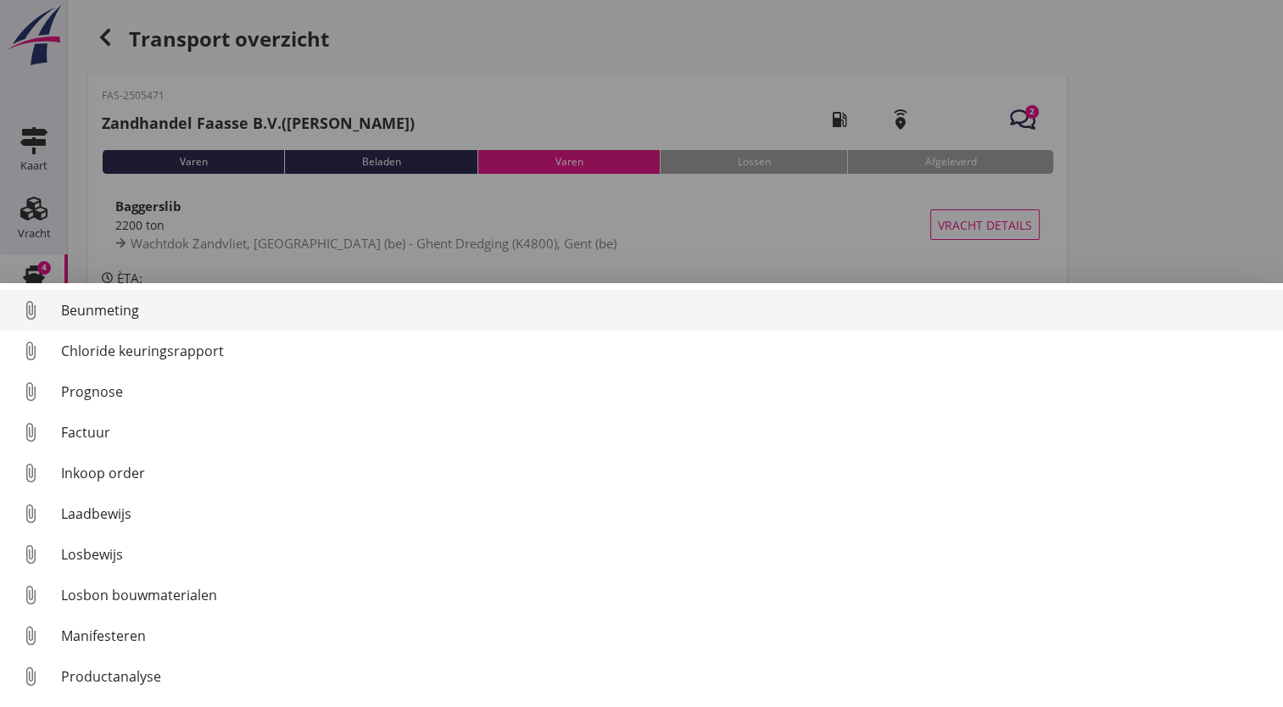
click at [120, 318] on div "Beunmeting" at bounding box center [665, 310] width 1208 height 20
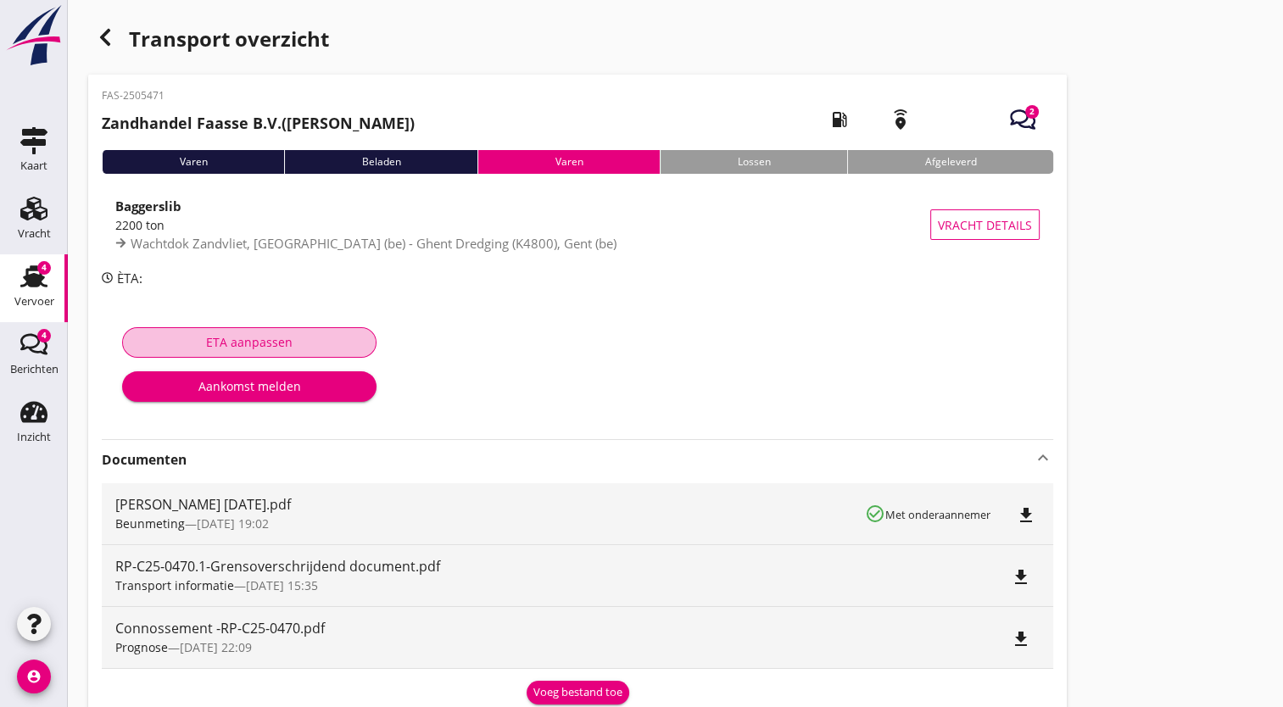
click at [288, 334] on font "ETA aanpassen" at bounding box center [249, 342] width 86 height 18
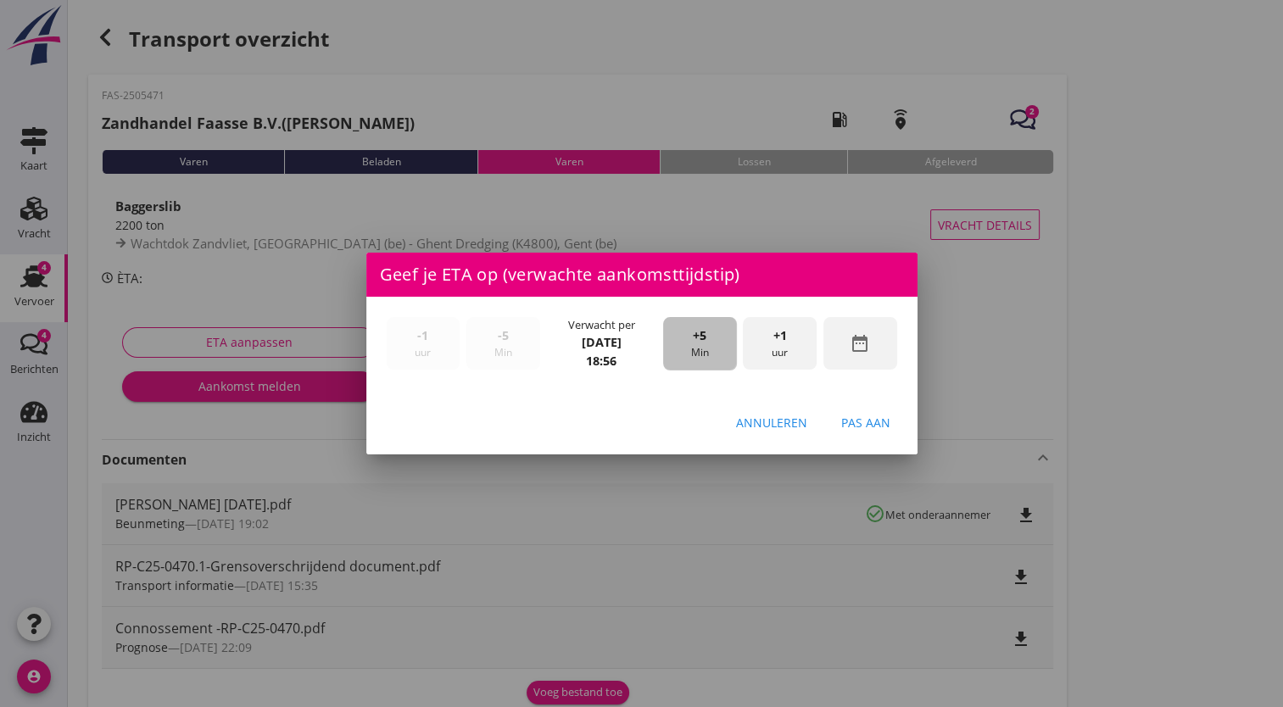
click at [702, 353] on font "Min" at bounding box center [699, 352] width 18 height 15
click at [778, 345] on font "uur" at bounding box center [780, 352] width 16 height 15
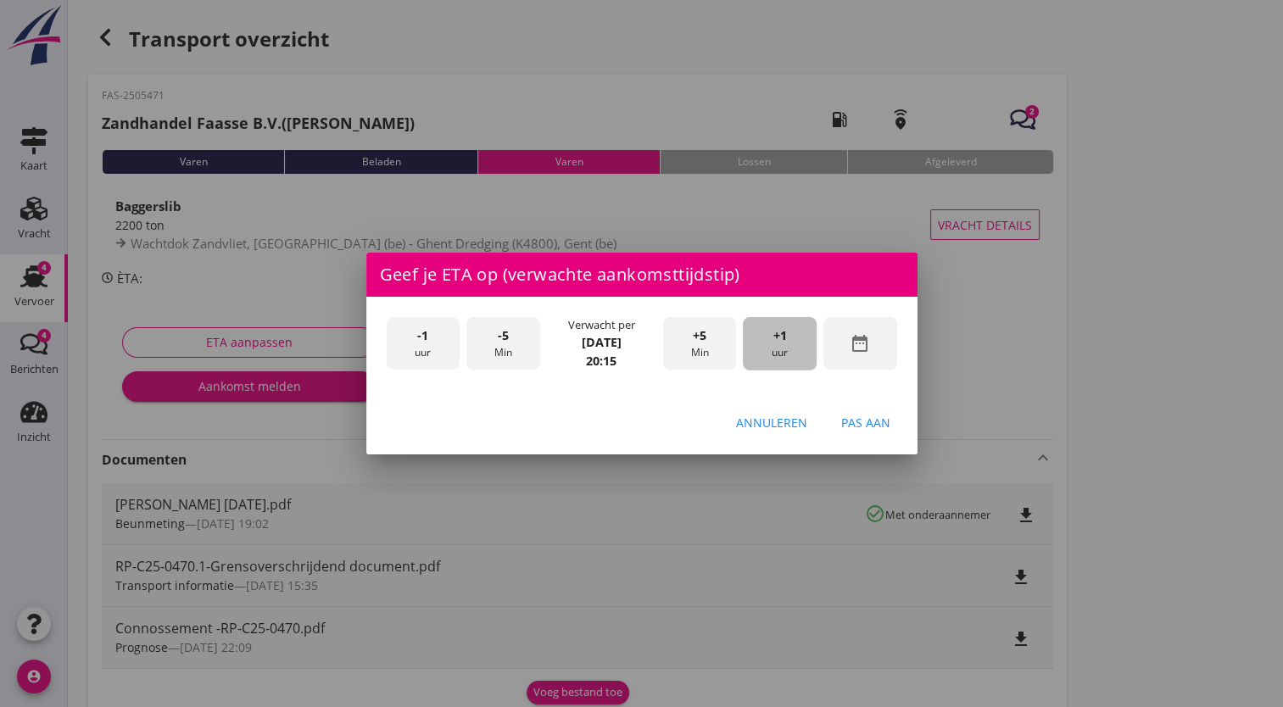
click at [778, 345] on font "uur" at bounding box center [780, 352] width 16 height 15
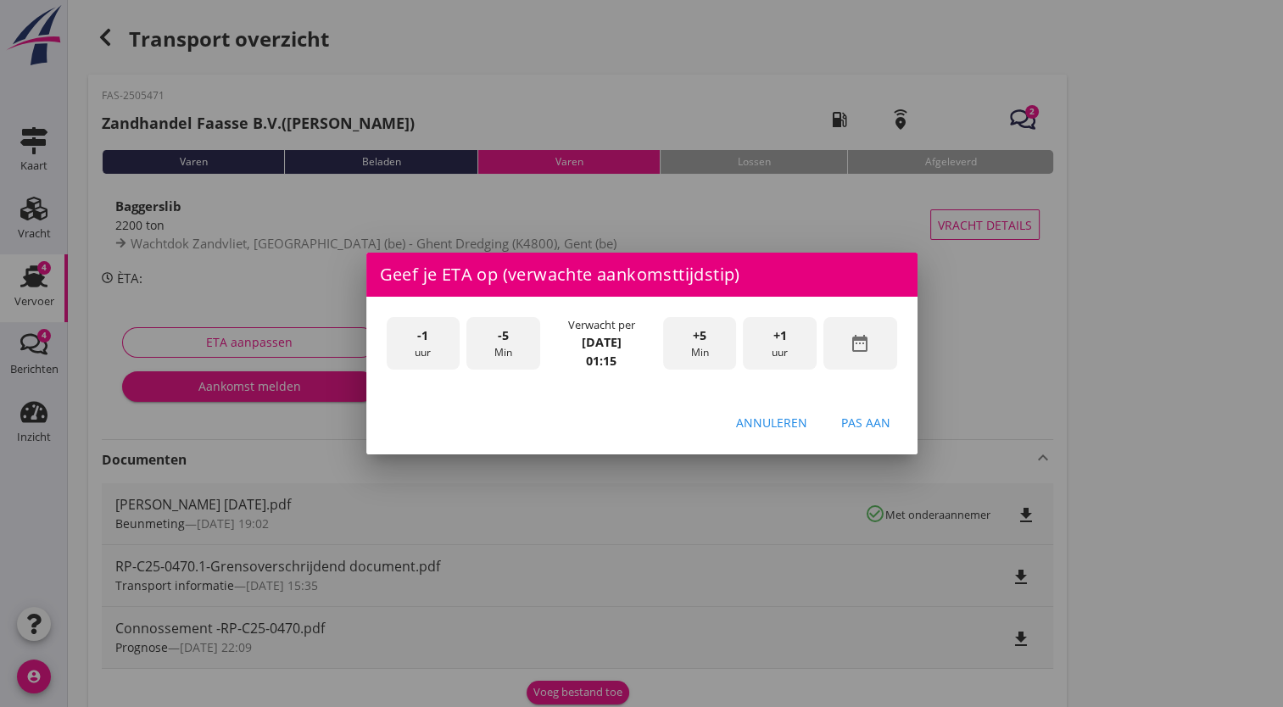
click at [778, 345] on font "uur" at bounding box center [780, 352] width 16 height 15
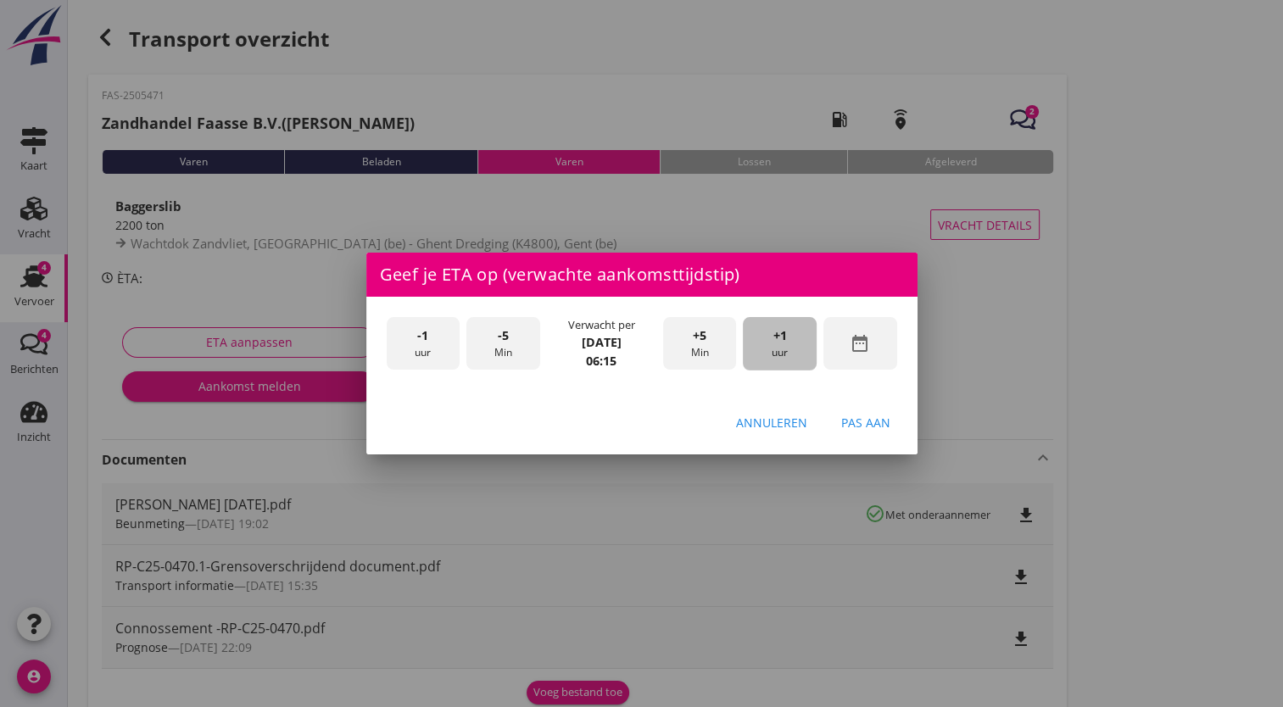
click at [778, 345] on font "uur" at bounding box center [780, 352] width 16 height 15
click at [856, 424] on div "Pas aan" at bounding box center [865, 423] width 49 height 18
